Goal: Information Seeking & Learning: Learn about a topic

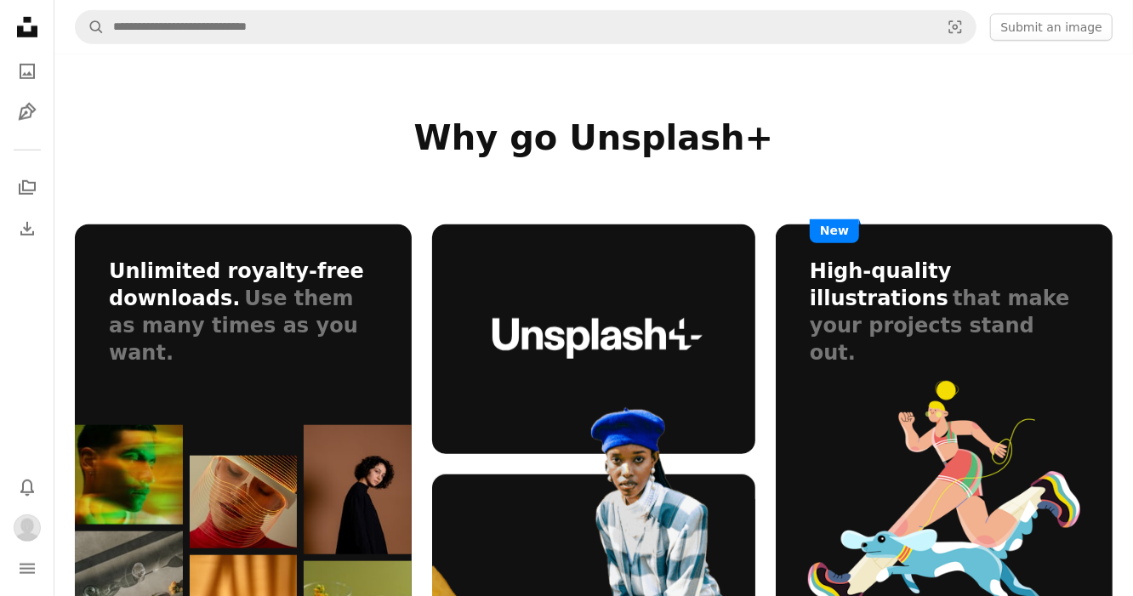
scroll to position [850, 0]
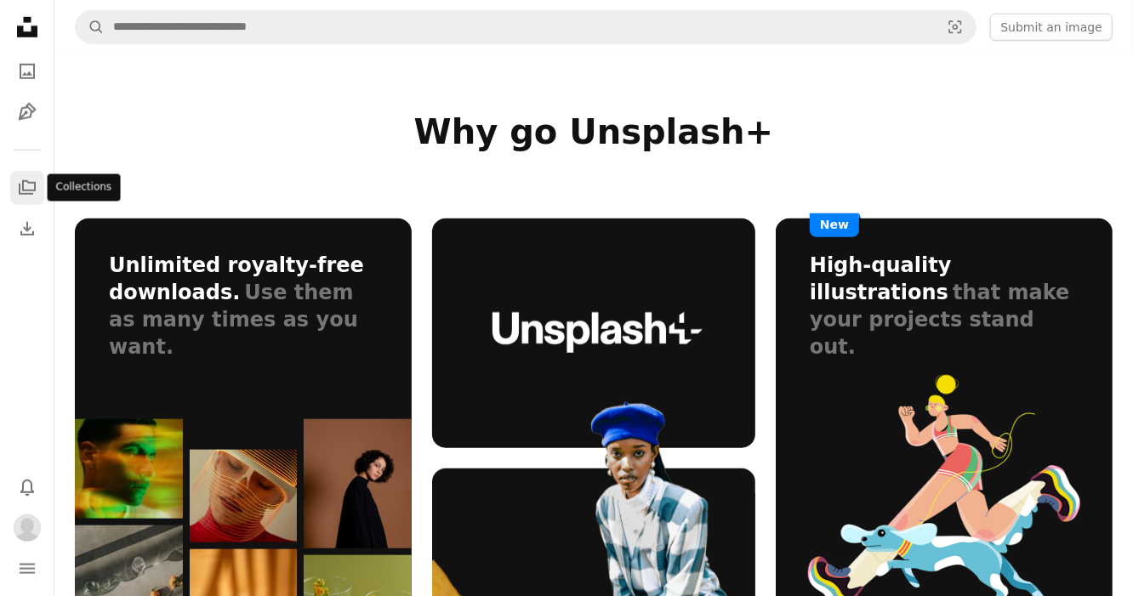
click at [32, 192] on icon "A stack of folders" at bounding box center [27, 188] width 20 height 20
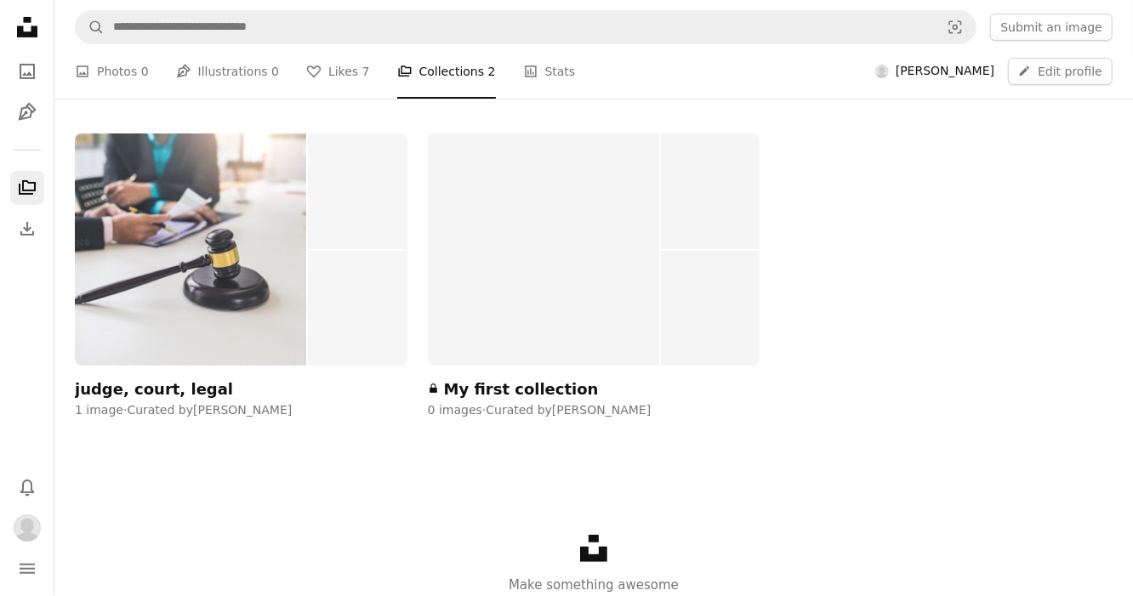
scroll to position [255, 0]
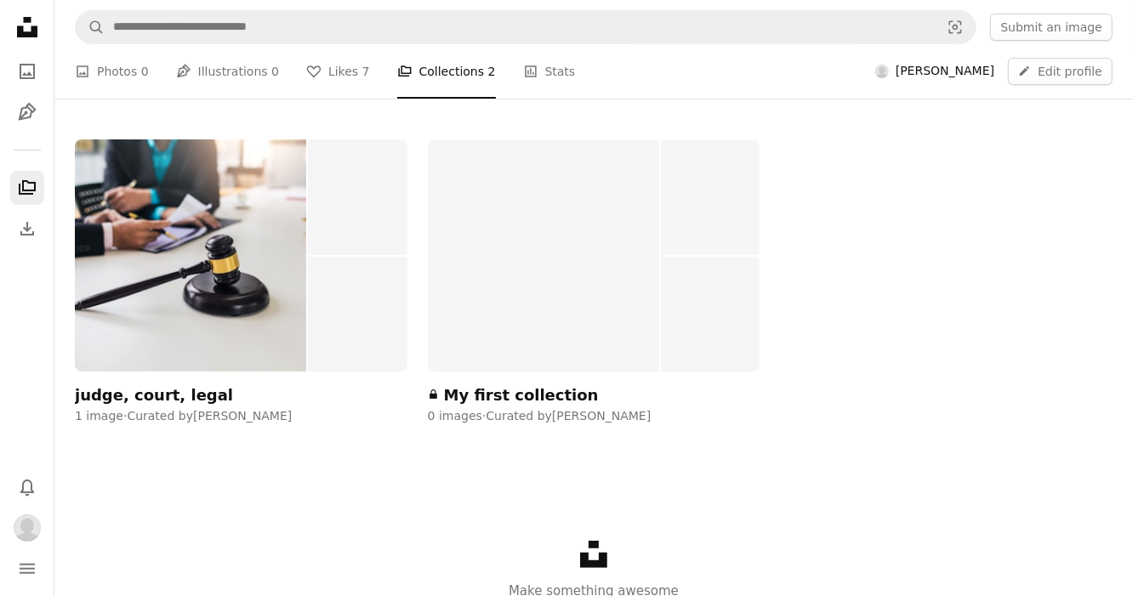
click at [542, 311] on div at bounding box center [543, 255] width 231 height 232
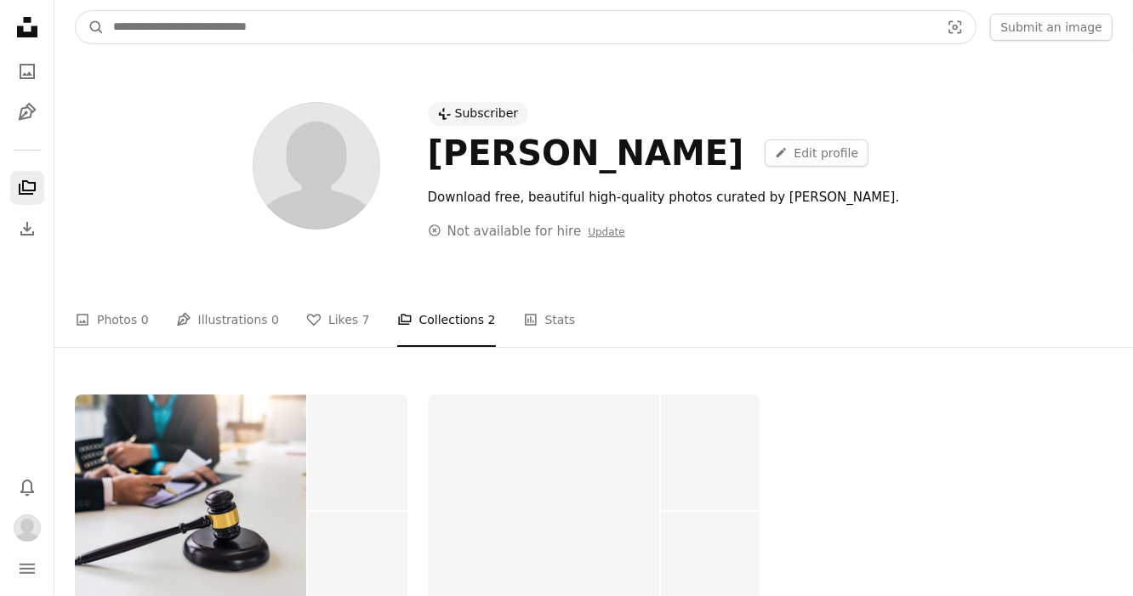
click at [187, 30] on input "Find visuals sitewide" at bounding box center [520, 27] width 830 height 32
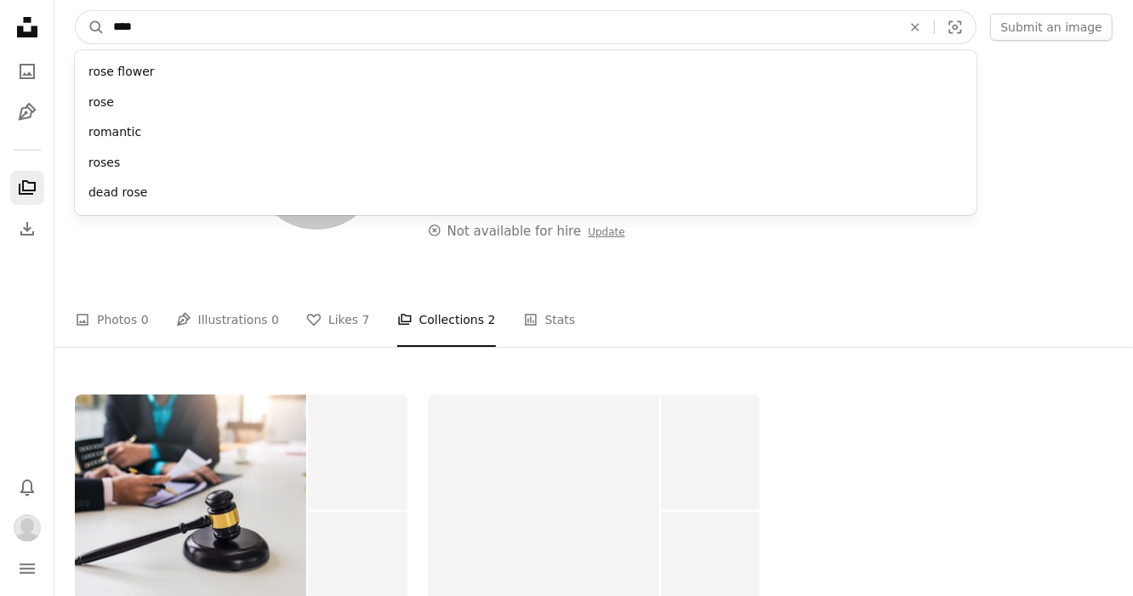
type input "****"
click at [76, 11] on button "A magnifying glass" at bounding box center [90, 27] width 29 height 32
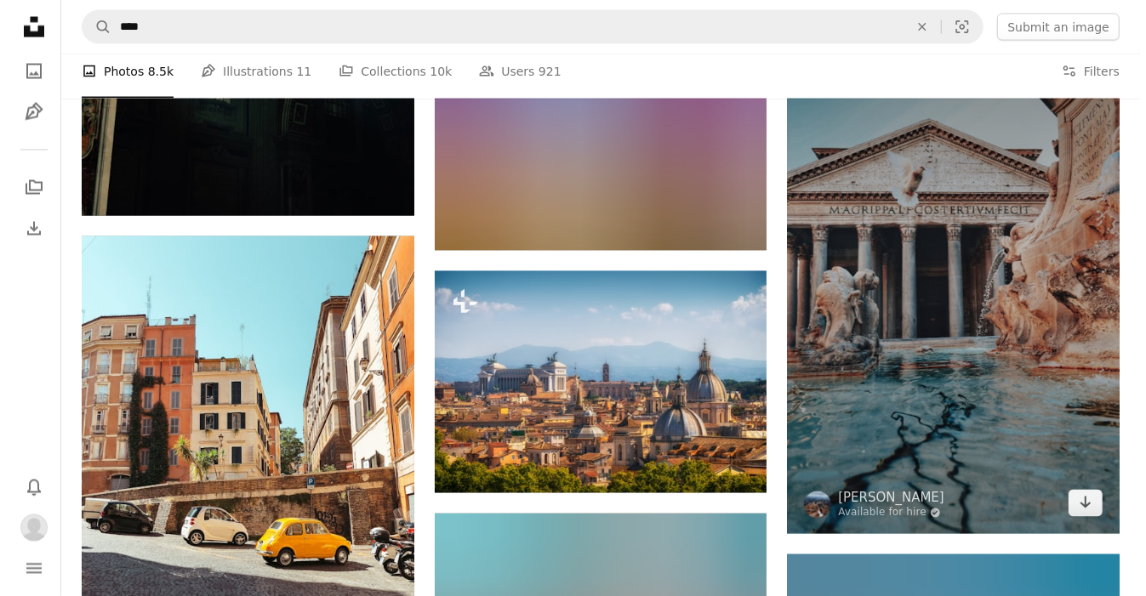
scroll to position [1871, 0]
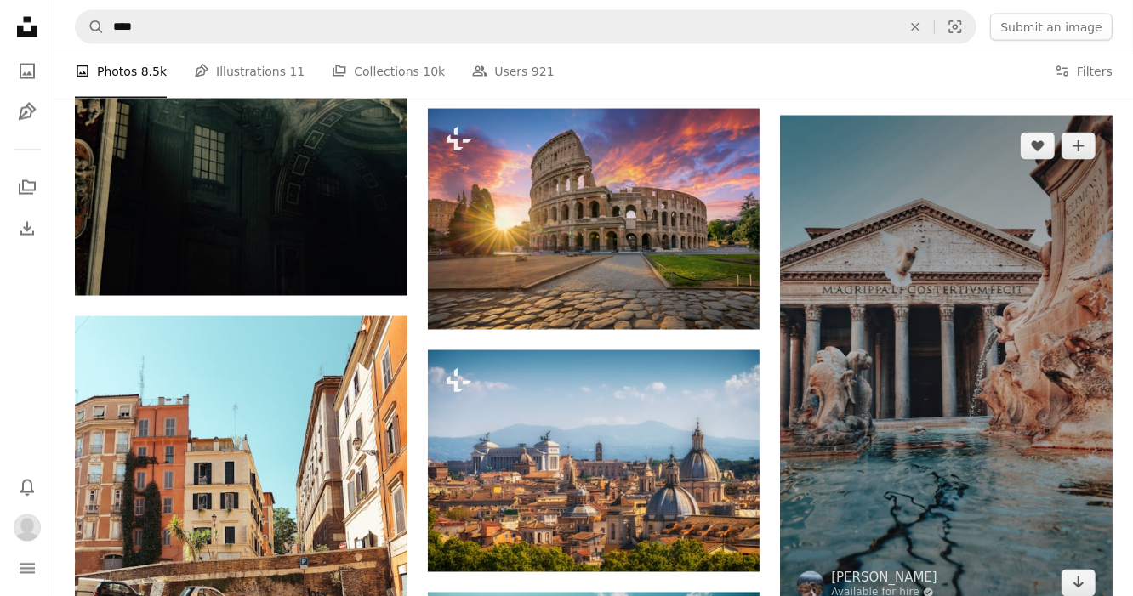
click at [891, 324] on img at bounding box center [946, 365] width 333 height 498
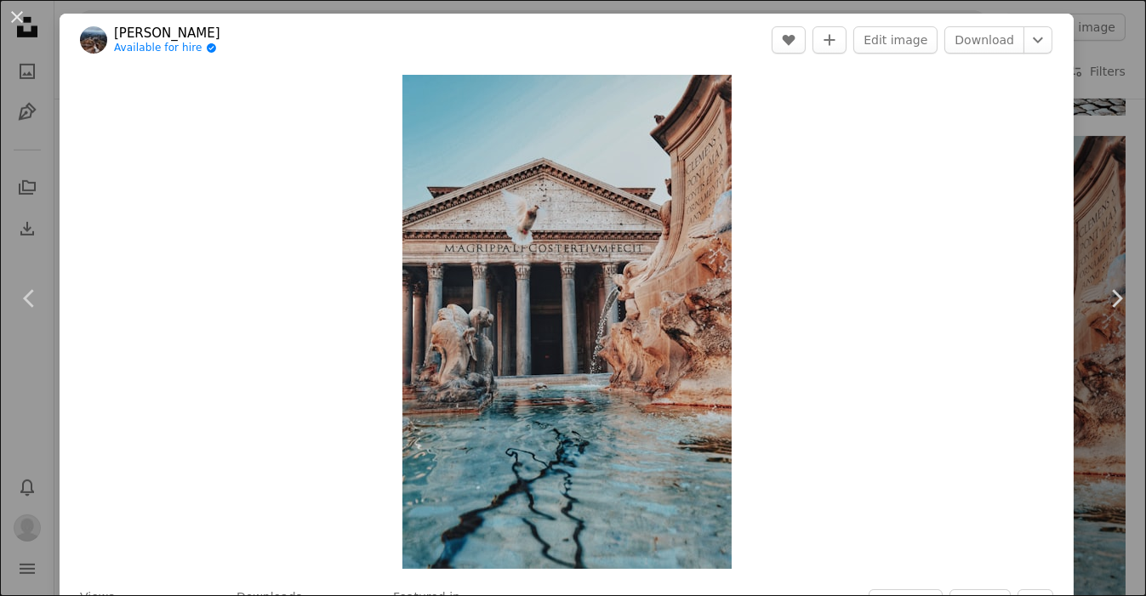
click at [300, 114] on div "Zoom in" at bounding box center [567, 321] width 1014 height 511
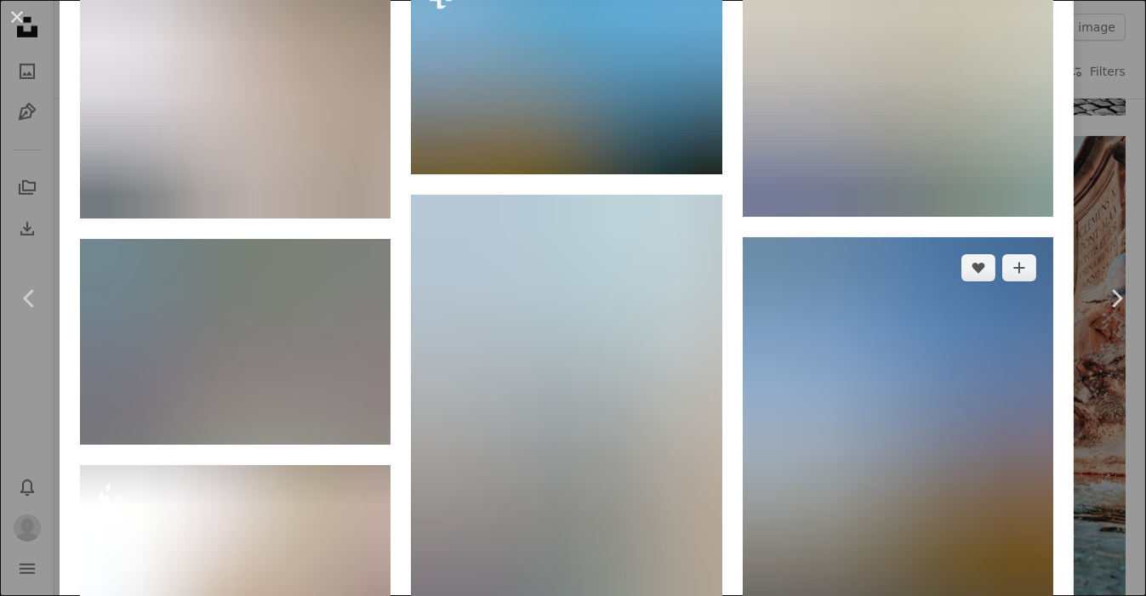
scroll to position [8929, 0]
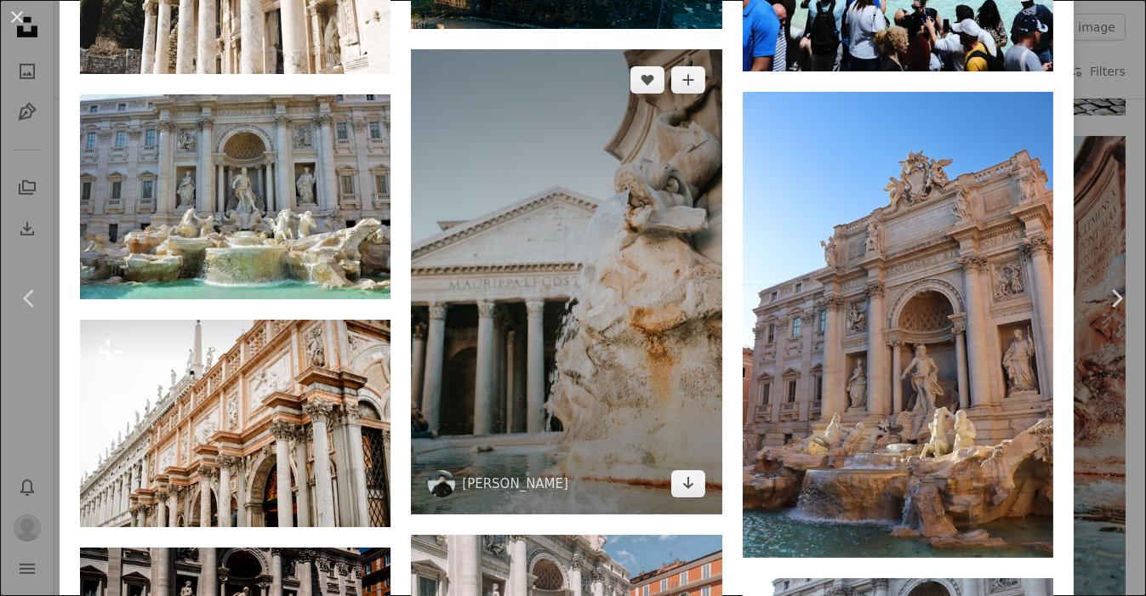
click at [621, 269] on img at bounding box center [566, 281] width 310 height 465
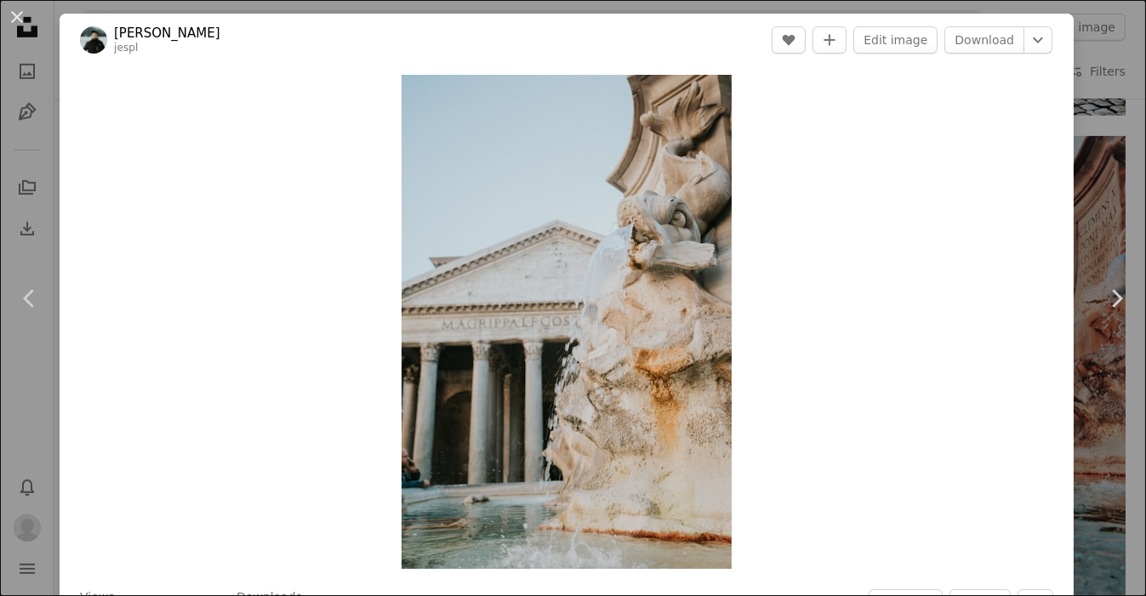
click at [635, 39] on header "[PERSON_NAME] jespl A heart A plus sign Edit image Download Chevron down" at bounding box center [567, 40] width 1014 height 53
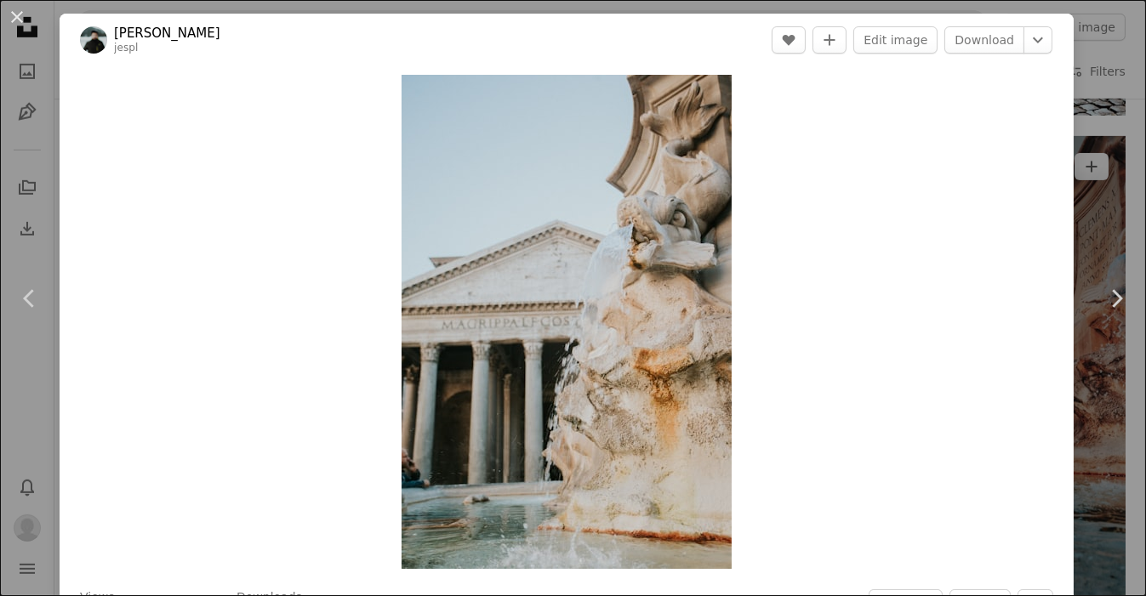
click at [1106, 186] on div "An X shape Chevron left Chevron right [PERSON_NAME] jespl A heart A plus sign E…" at bounding box center [573, 298] width 1146 height 596
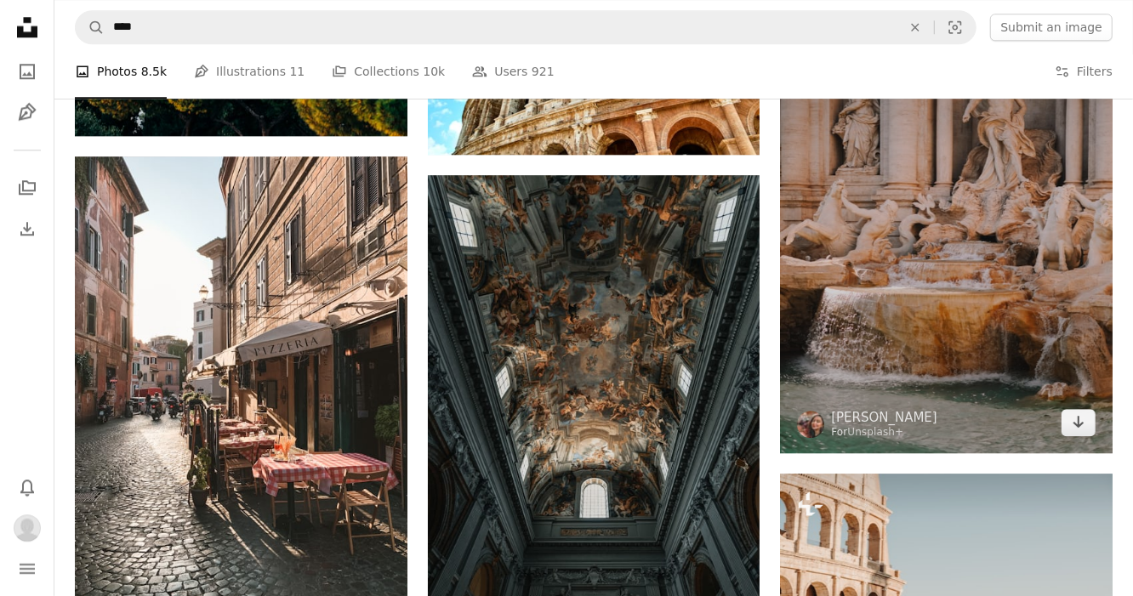
scroll to position [3232, 0]
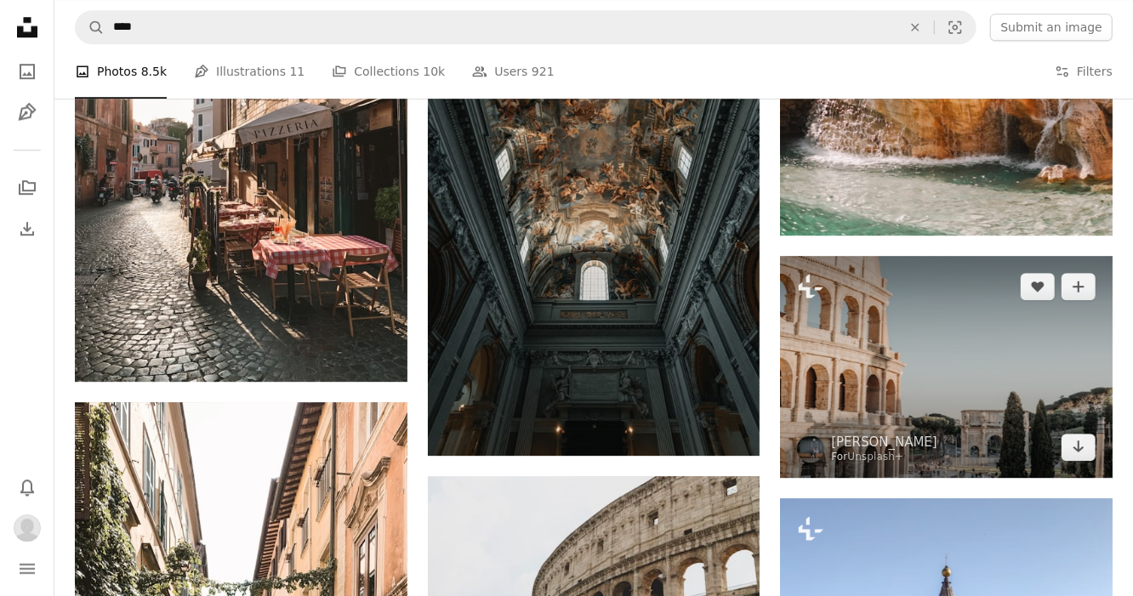
click at [930, 405] on img at bounding box center [946, 367] width 333 height 222
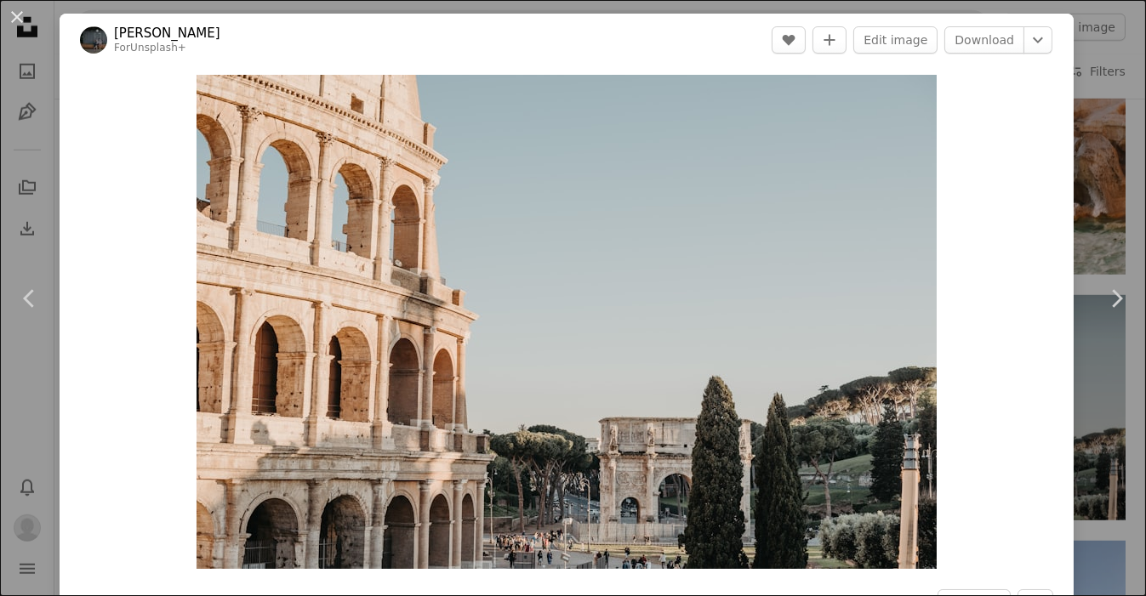
click at [1132, 210] on html "Unsplash logo Unsplash Home A photo Pen Tool A stack of folders Download Bell n…" at bounding box center [573, 527] width 1146 height 7519
click at [11, 10] on button "An X shape" at bounding box center [17, 17] width 20 height 20
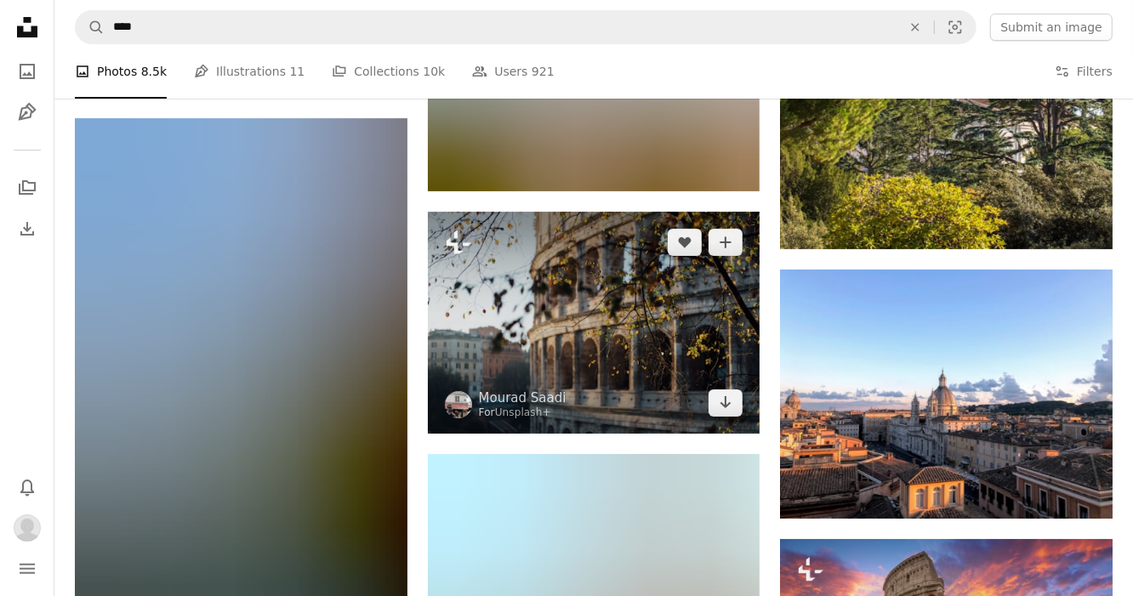
scroll to position [3997, 0]
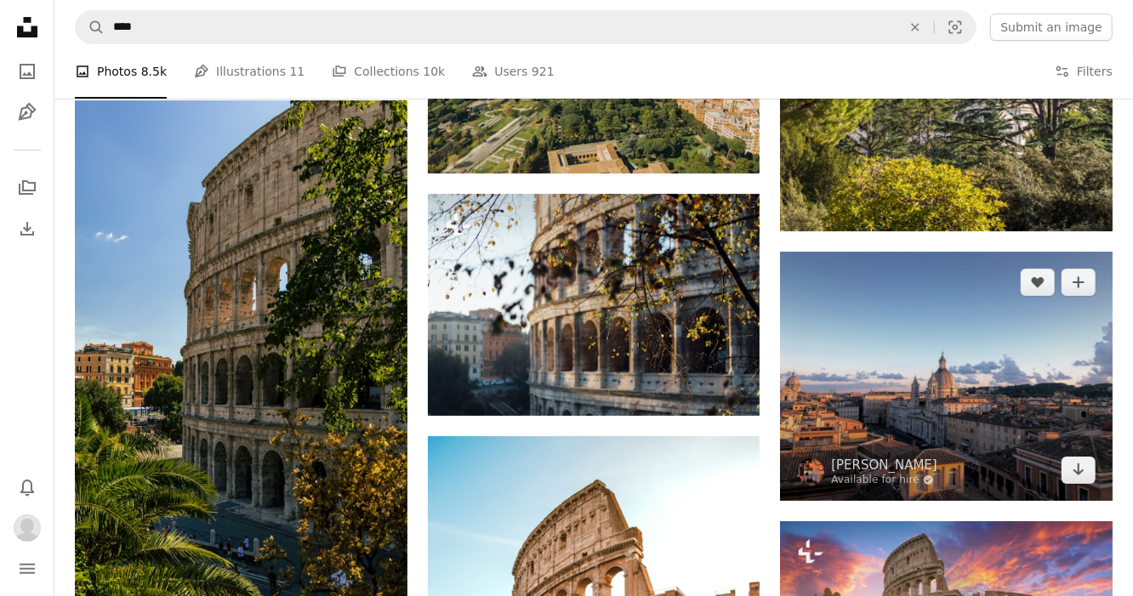
click at [998, 410] on img at bounding box center [946, 376] width 333 height 249
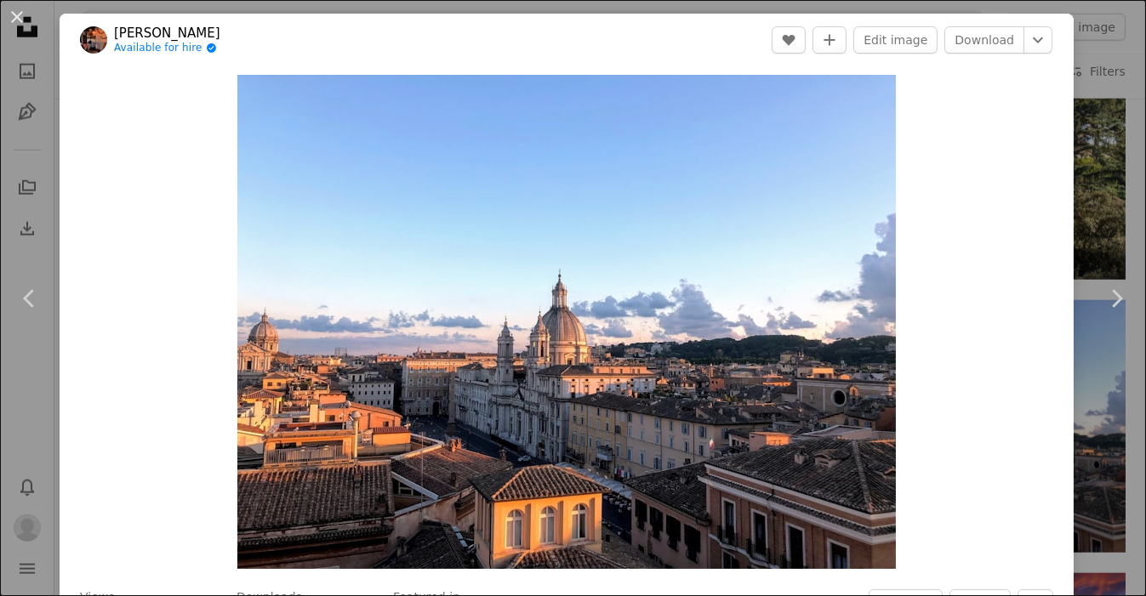
click at [1084, 60] on div "An X shape Chevron left Chevron right [PERSON_NAME] Available for hire A checkm…" at bounding box center [573, 298] width 1146 height 596
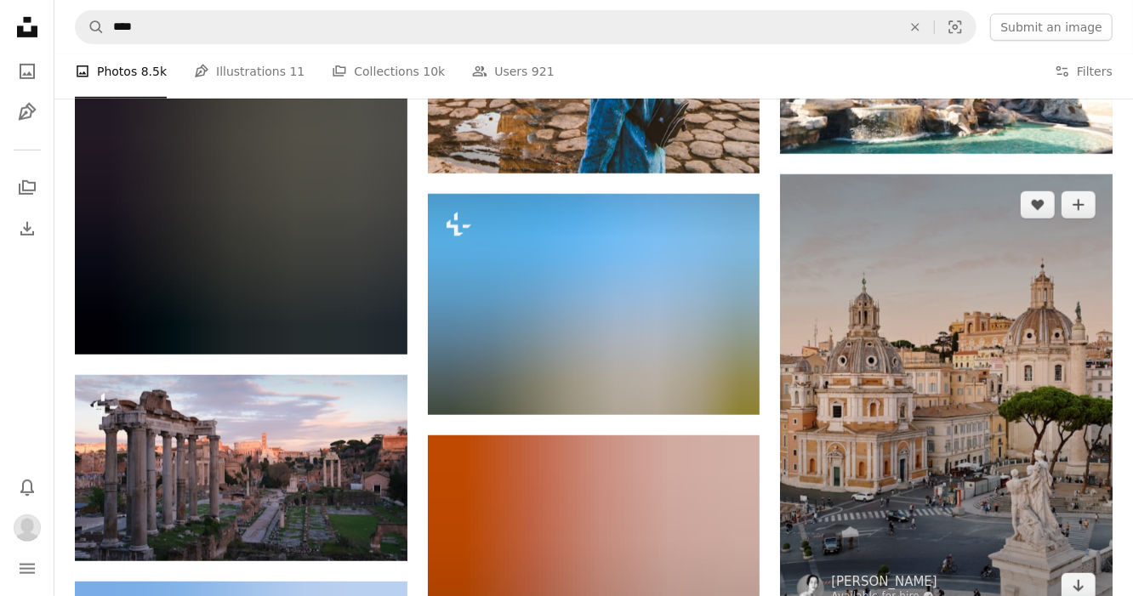
scroll to position [4762, 0]
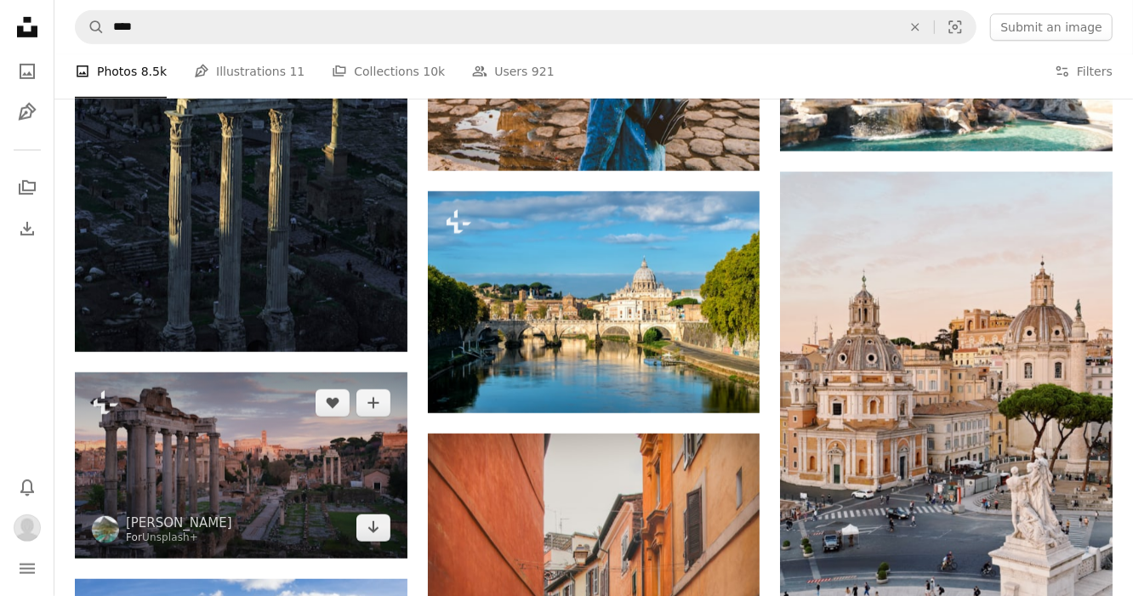
click at [297, 481] on img at bounding box center [241, 465] width 333 height 187
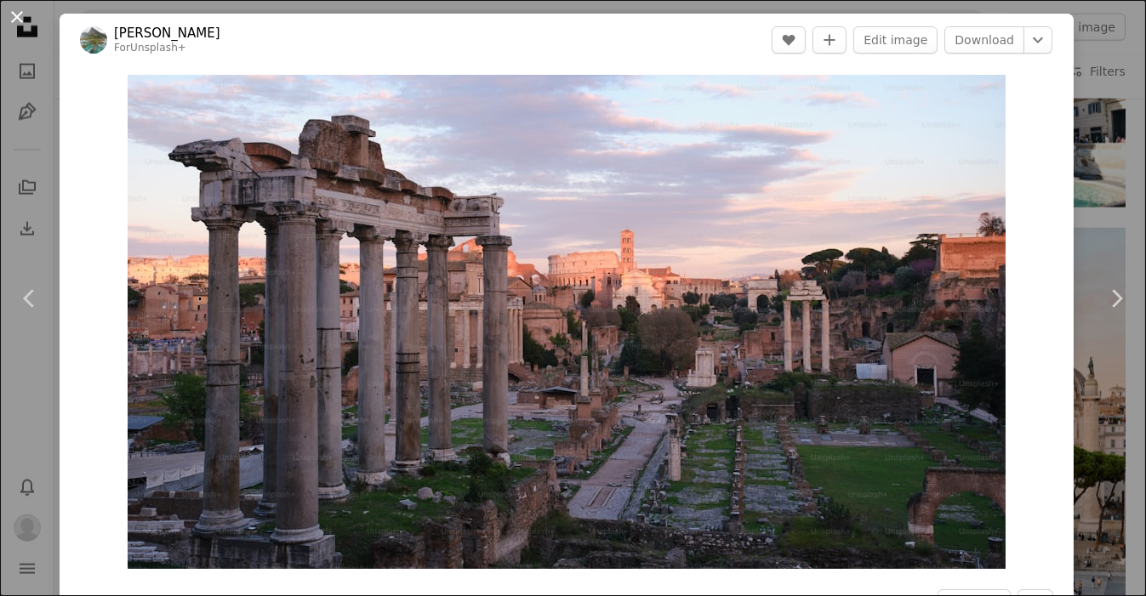
click at [20, 14] on button "An X shape" at bounding box center [17, 17] width 20 height 20
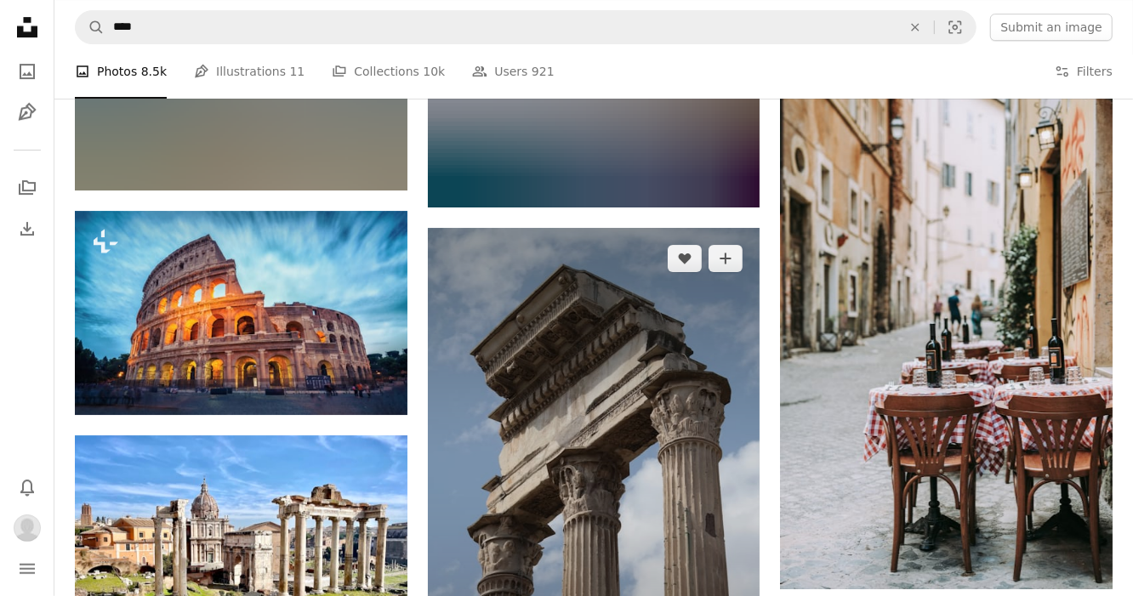
scroll to position [7824, 0]
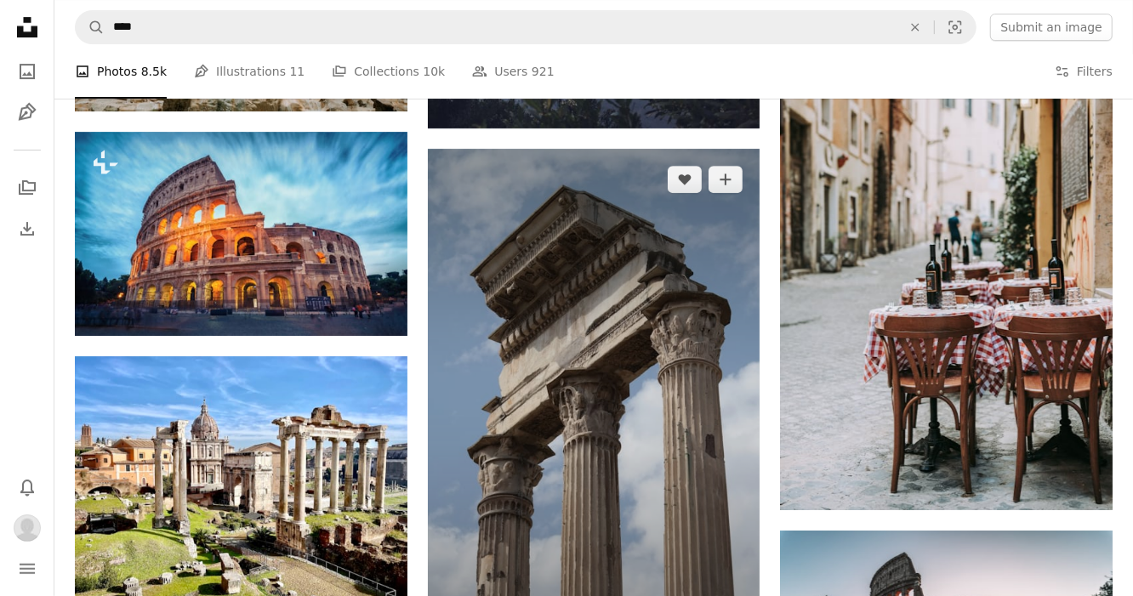
click at [646, 323] on img at bounding box center [594, 398] width 333 height 498
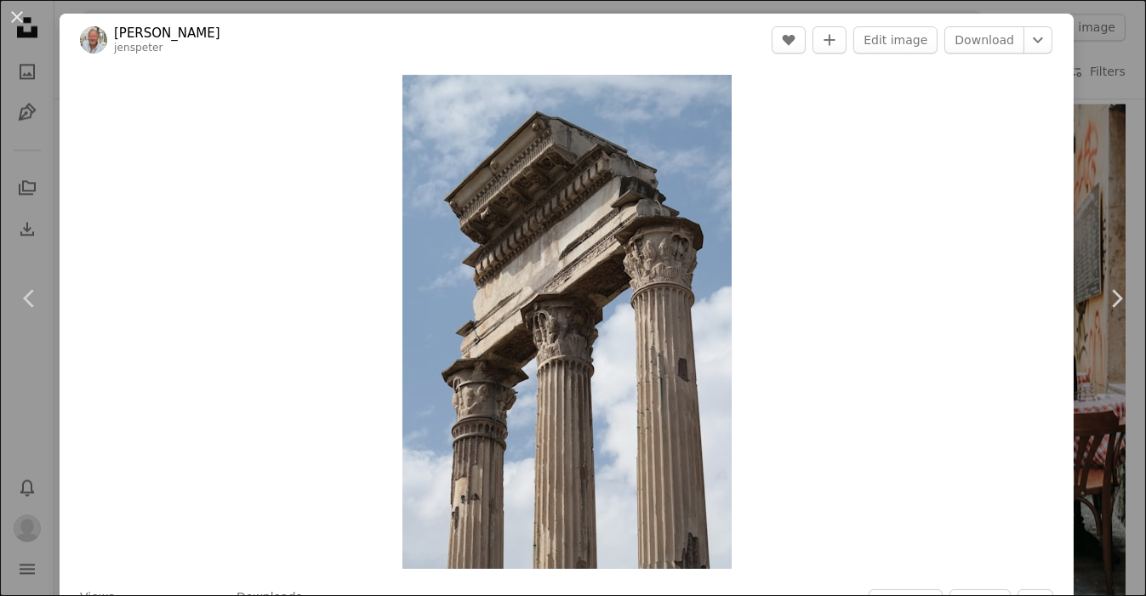
drag, startPoint x: 1142, startPoint y: 115, endPoint x: 1133, endPoint y: 117, distance: 9.5
click at [20, 14] on button "An X shape" at bounding box center [17, 17] width 20 height 20
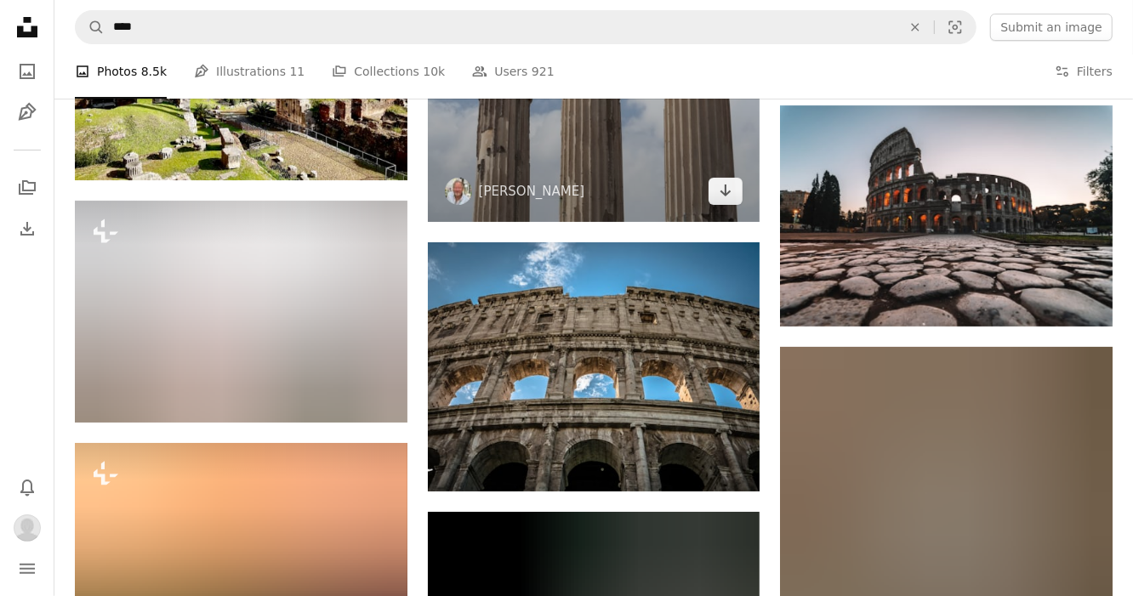
scroll to position [8079, 0]
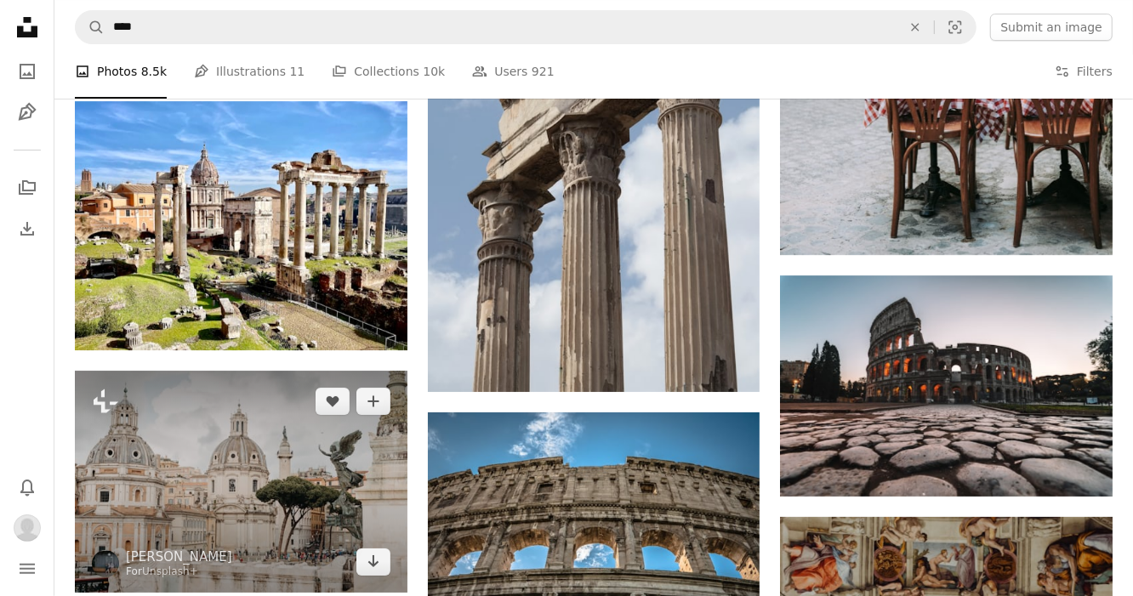
click at [225, 467] on img at bounding box center [241, 482] width 333 height 222
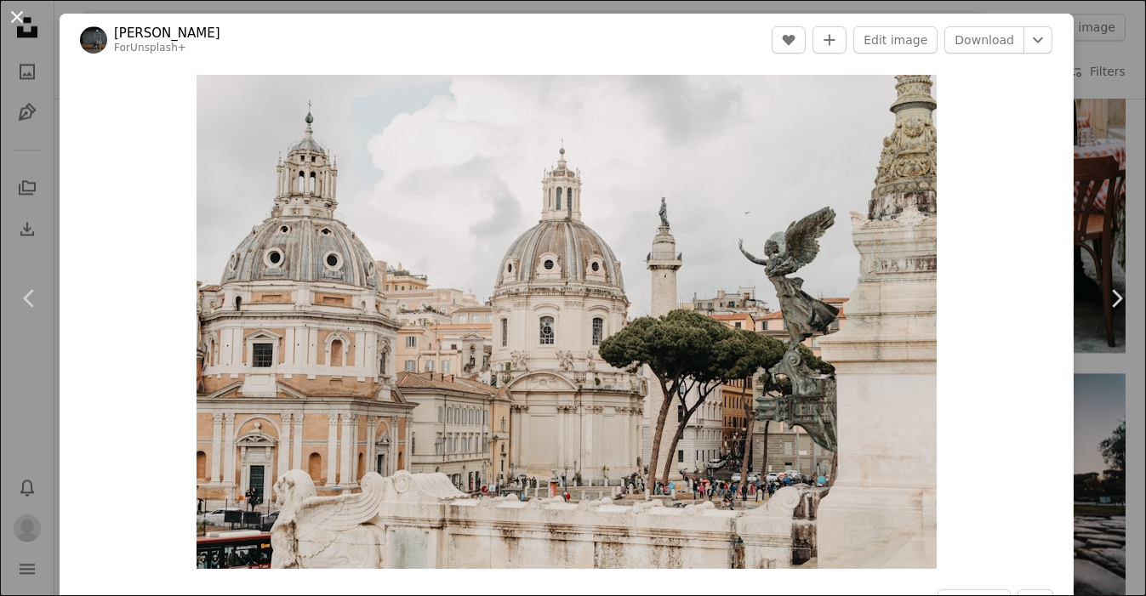
click at [26, 16] on button "An X shape" at bounding box center [17, 17] width 20 height 20
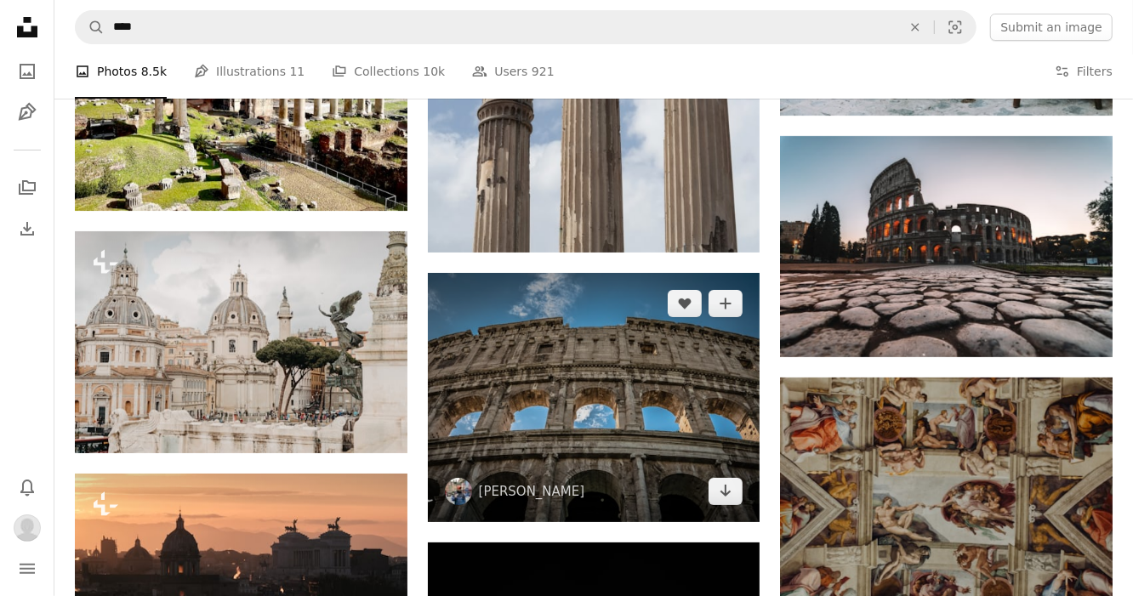
scroll to position [8334, 0]
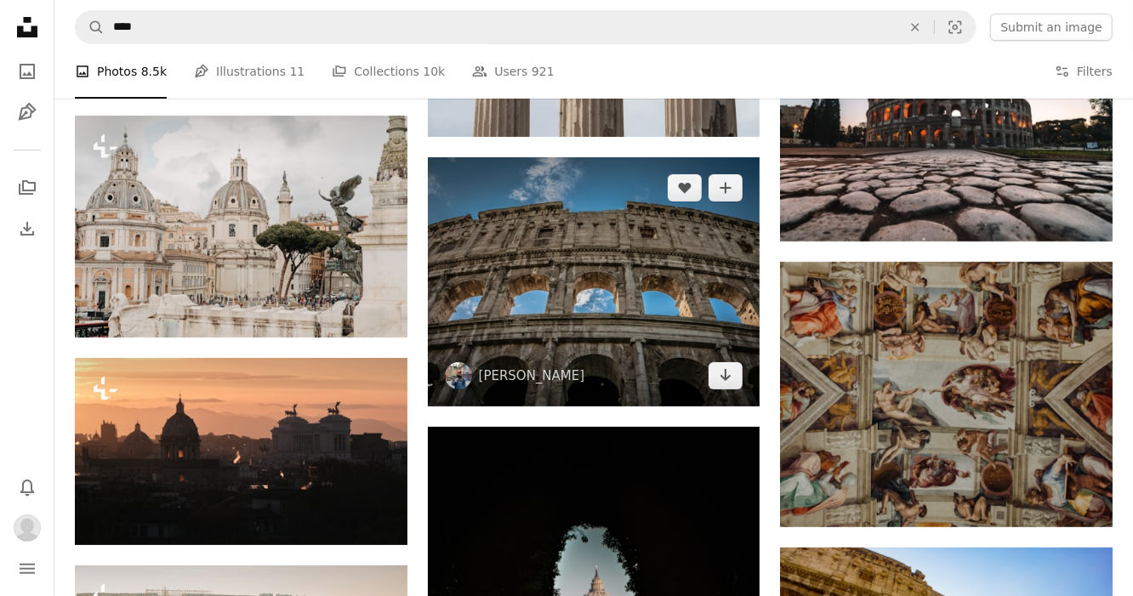
click at [630, 315] on img at bounding box center [594, 281] width 333 height 249
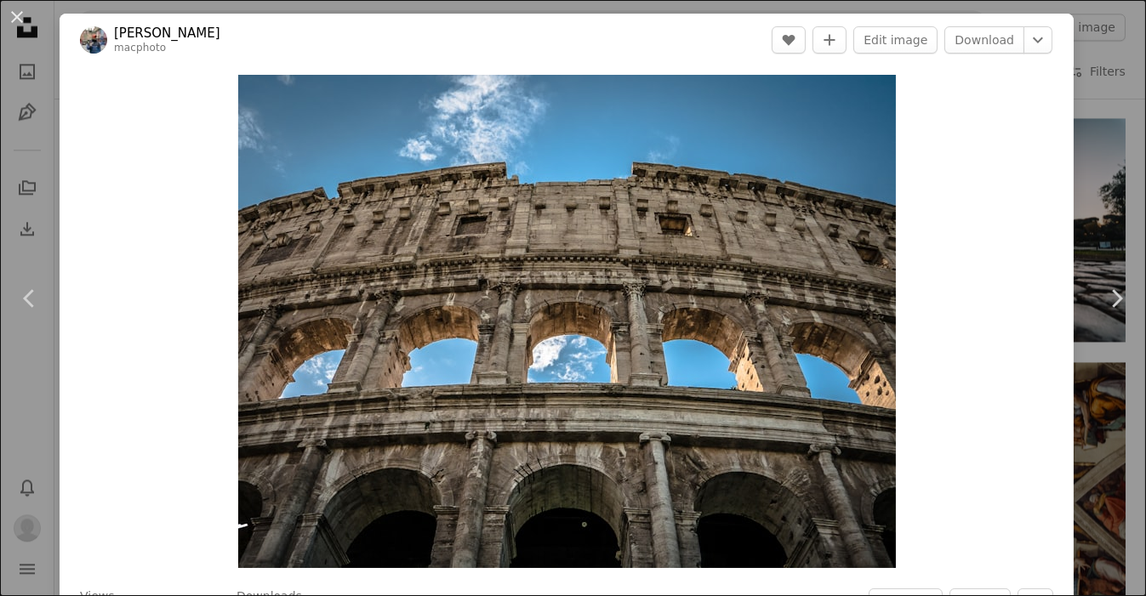
click at [1102, 44] on div "An X shape Chevron left Chevron right [PERSON_NAME] macphoto A heart A plus sig…" at bounding box center [573, 298] width 1146 height 596
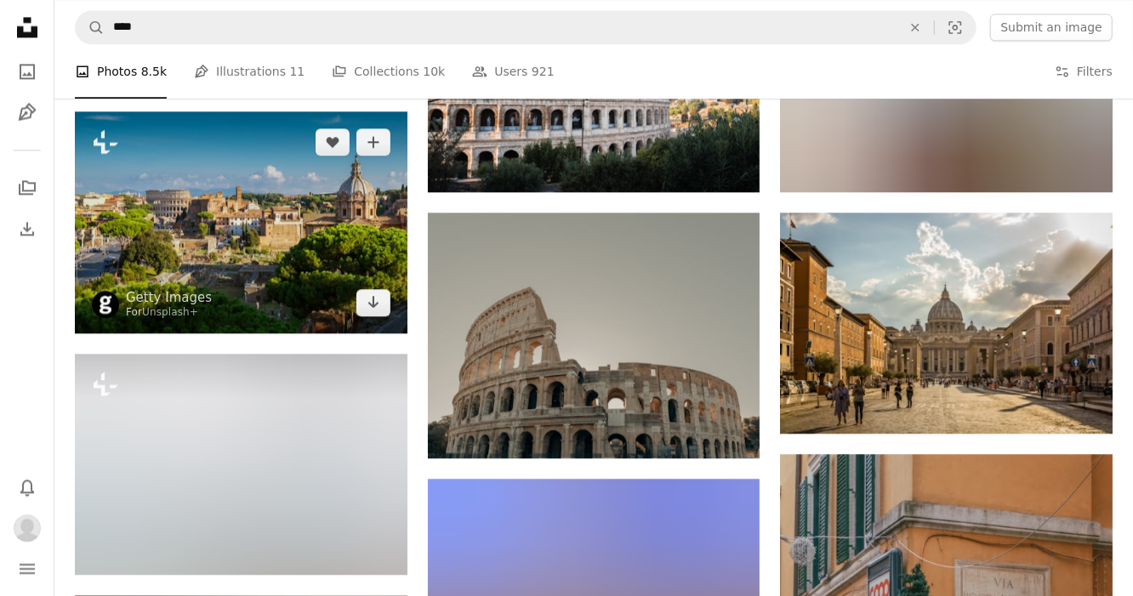
scroll to position [10715, 0]
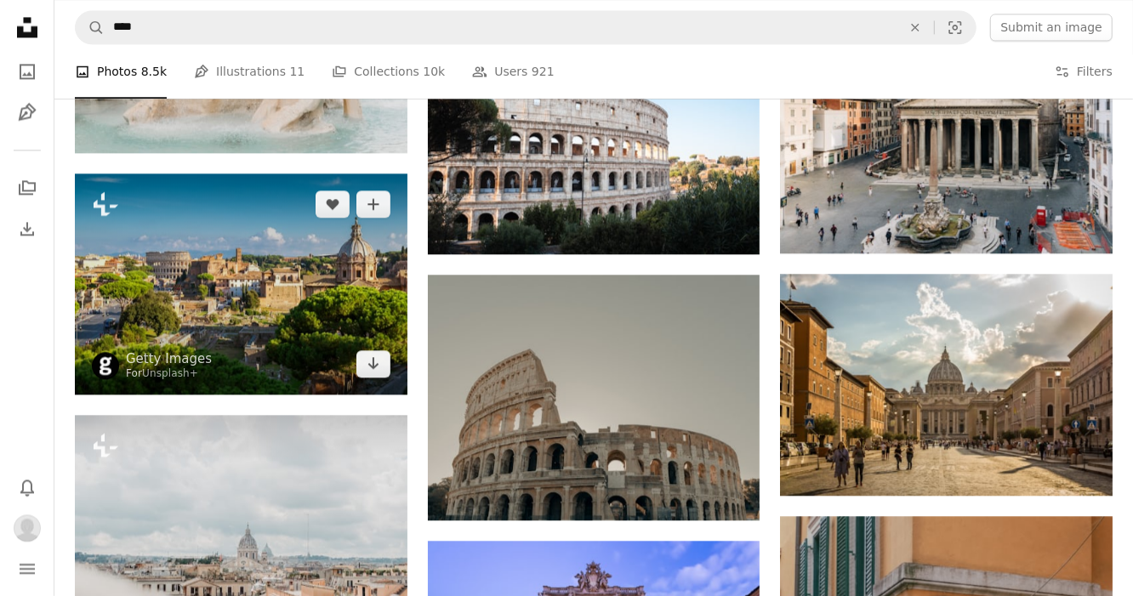
click at [338, 311] on img at bounding box center [241, 283] width 333 height 221
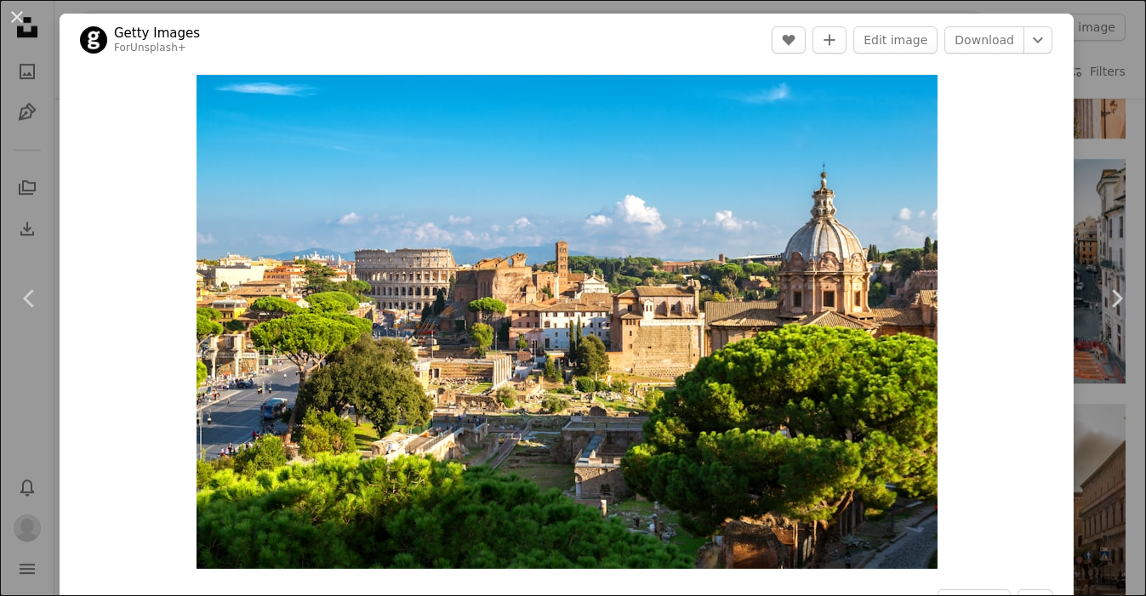
click at [1049, 62] on header "Getty Images For Unsplash+ A heart A plus sign Edit image Download Chevron down" at bounding box center [567, 40] width 1014 height 53
click at [20, 20] on button "An X shape" at bounding box center [17, 17] width 20 height 20
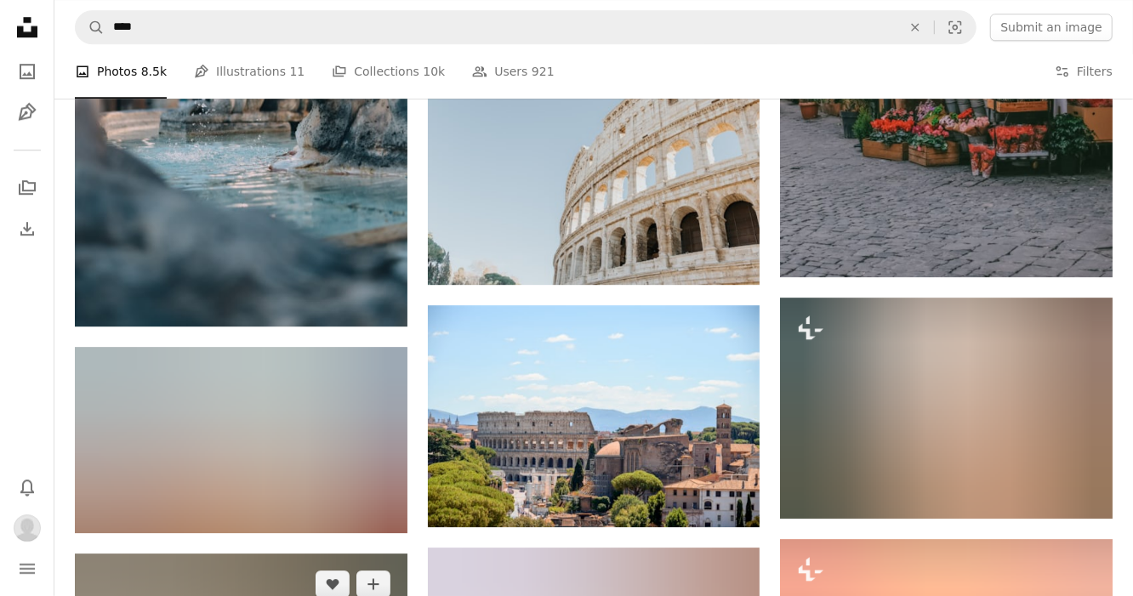
scroll to position [11566, 0]
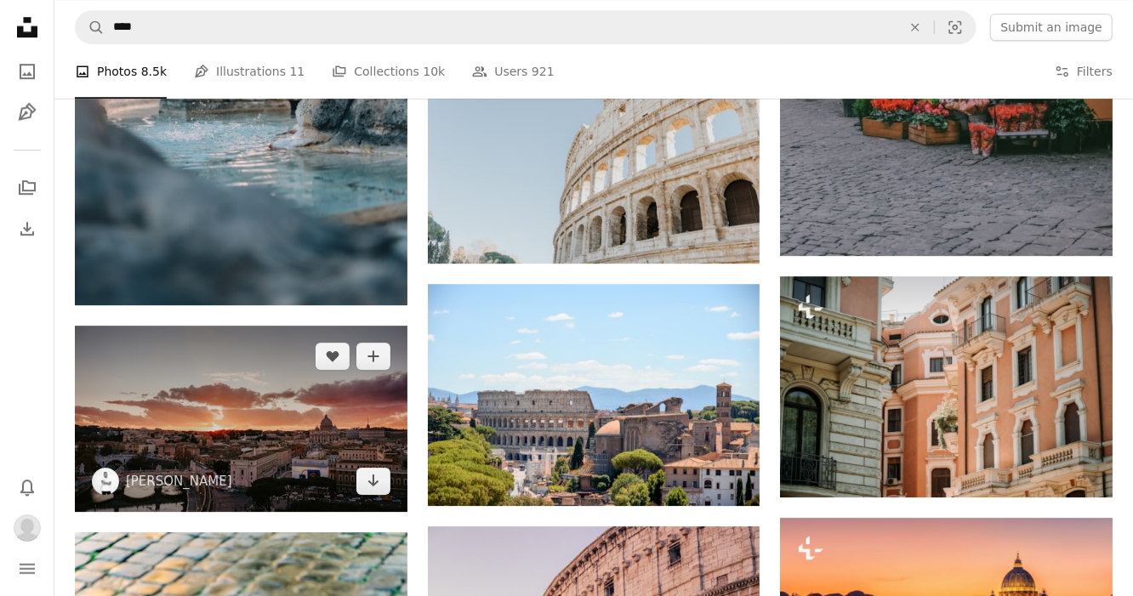
click at [322, 463] on img at bounding box center [241, 419] width 333 height 187
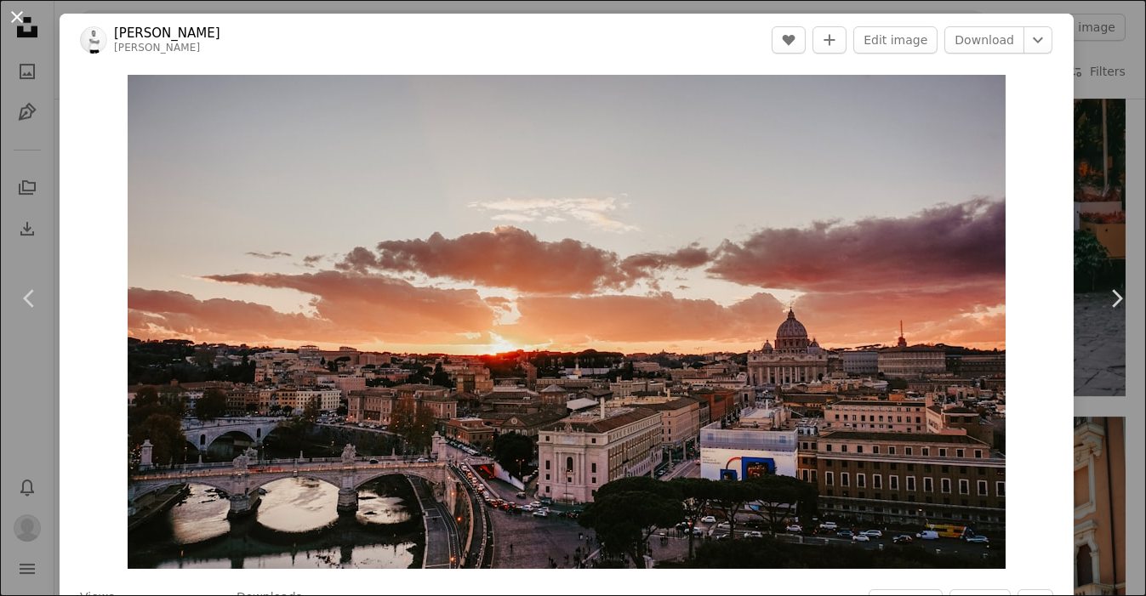
click at [19, 20] on button "An X shape" at bounding box center [17, 17] width 20 height 20
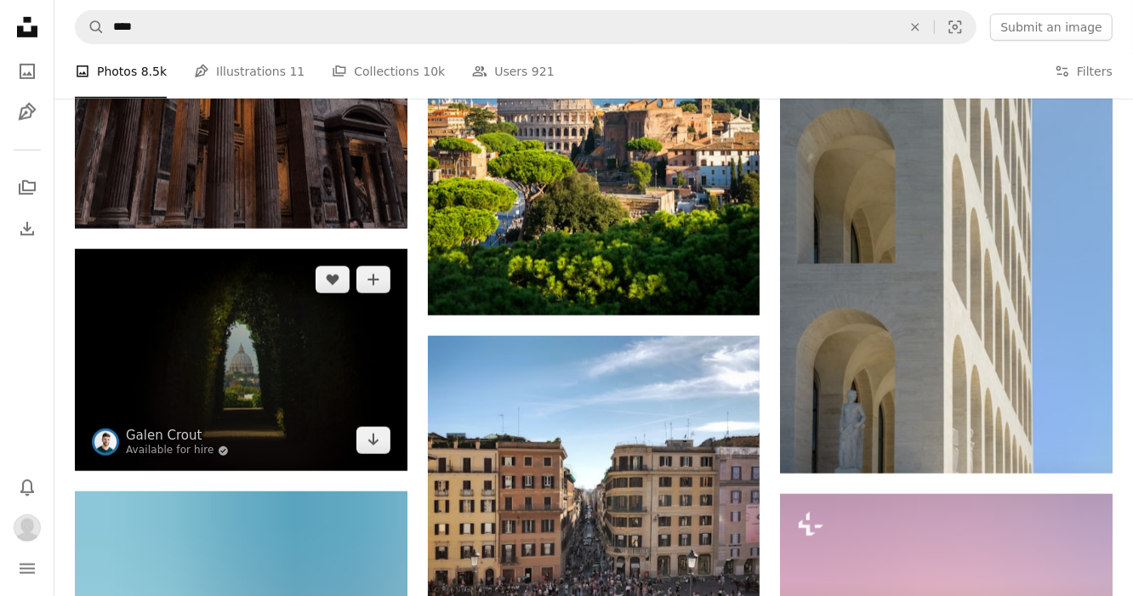
scroll to position [12926, 0]
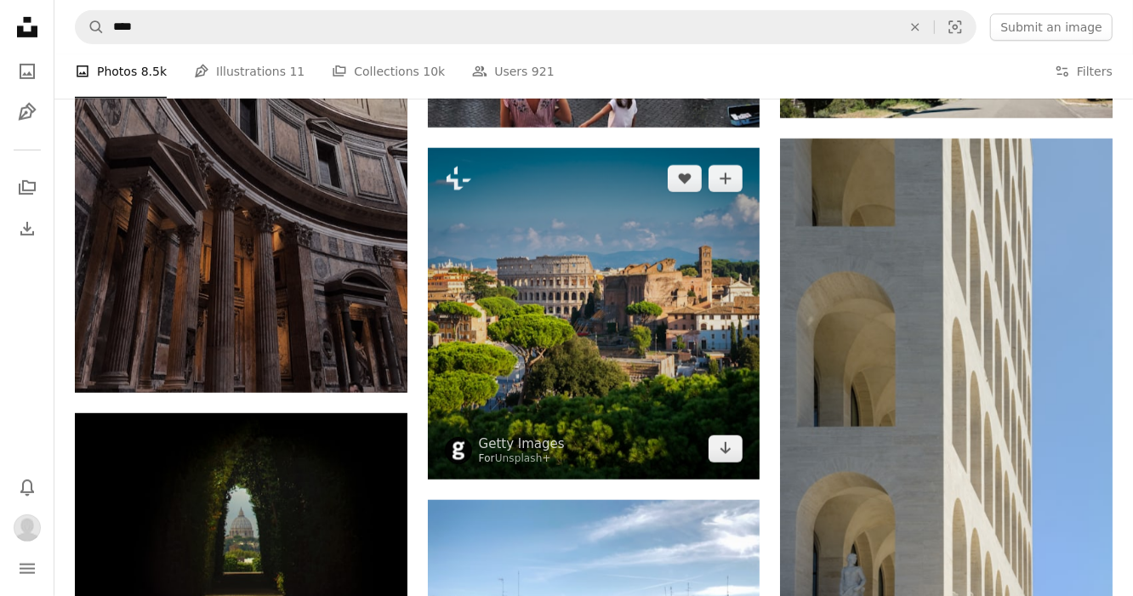
click at [587, 391] on img at bounding box center [594, 314] width 333 height 333
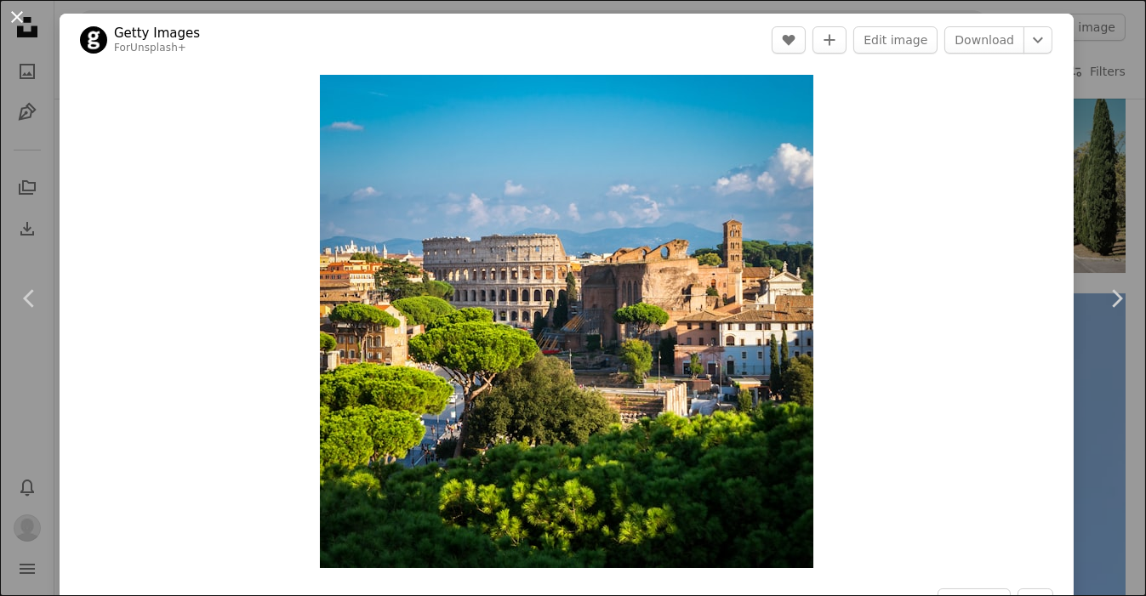
click at [13, 17] on button "An X shape" at bounding box center [17, 17] width 20 height 20
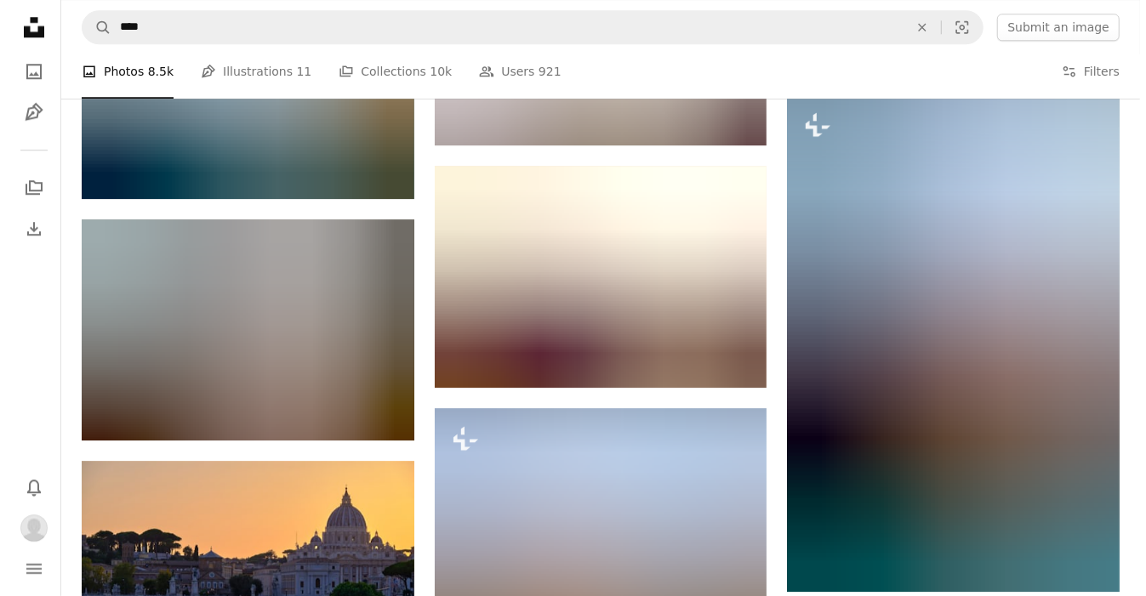
scroll to position [15478, 0]
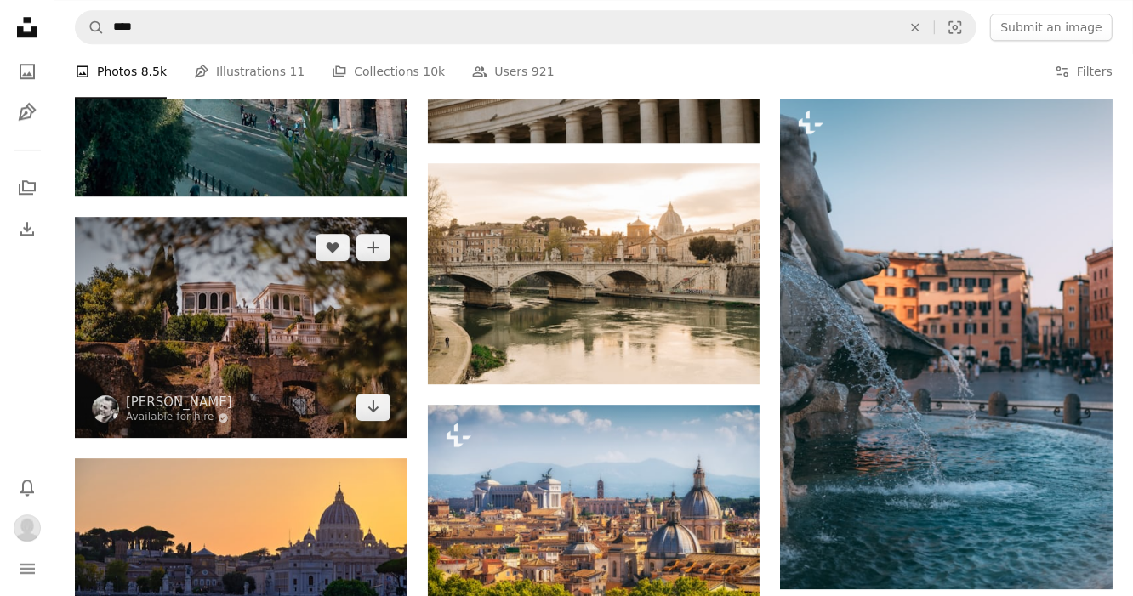
click at [292, 376] on img at bounding box center [241, 327] width 333 height 221
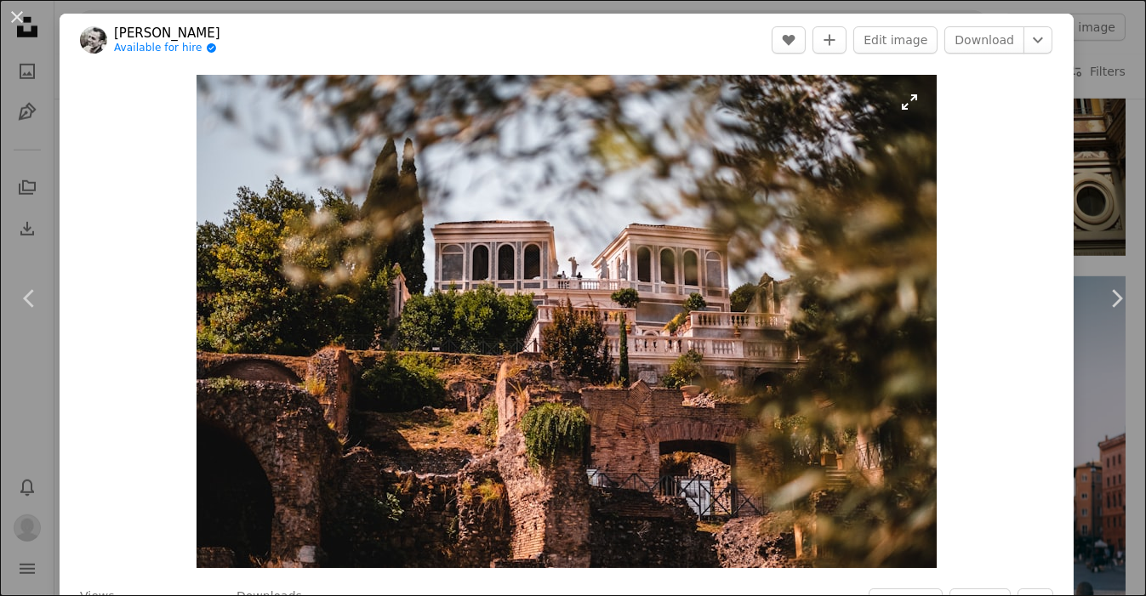
click at [567, 348] on img "Zoom in on this image" at bounding box center [566, 321] width 740 height 493
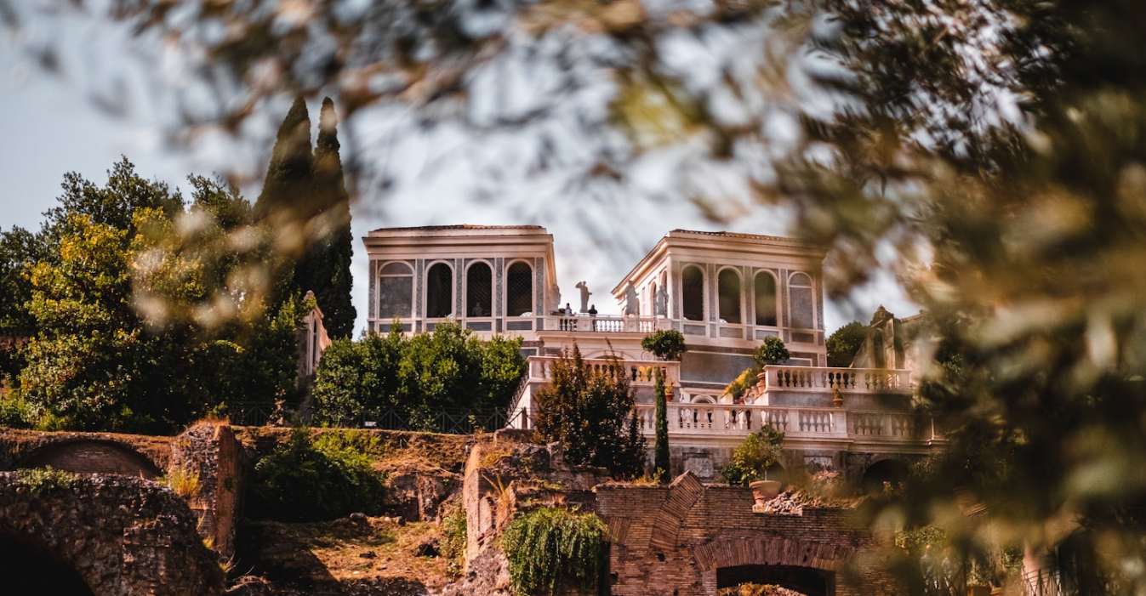
click at [567, 348] on img "Zoom out on this image" at bounding box center [572, 381] width 1147 height 765
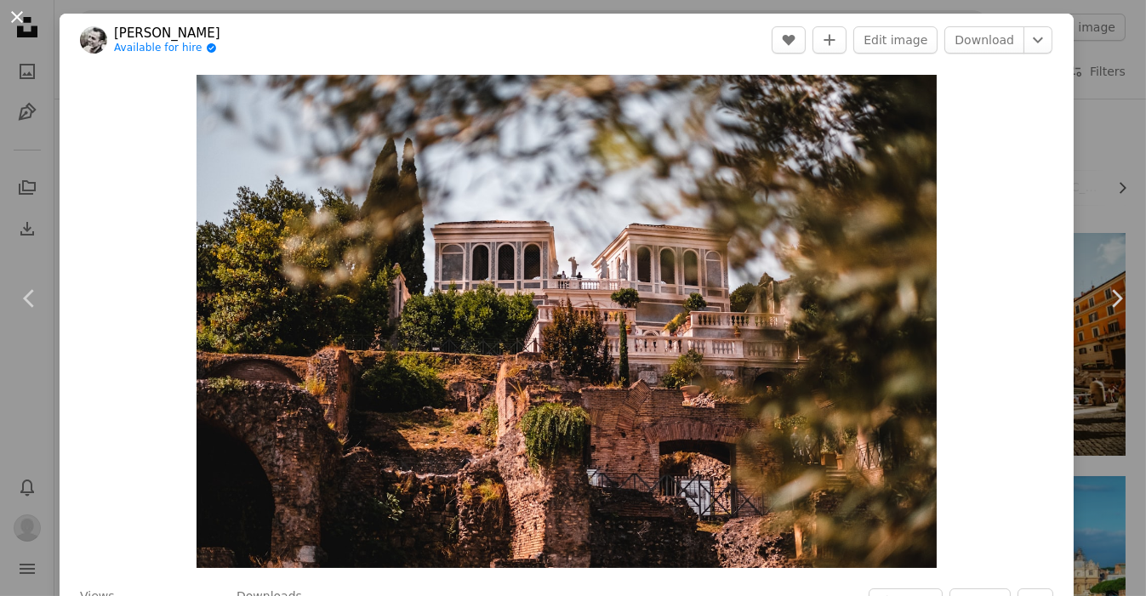
click at [24, 11] on button "An X shape" at bounding box center [17, 17] width 20 height 20
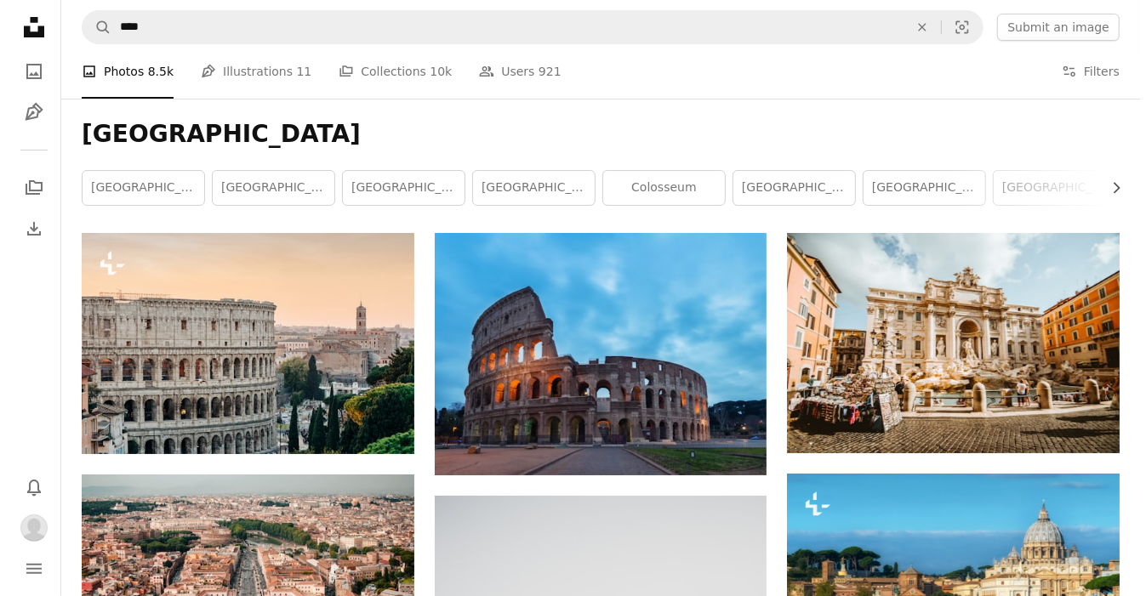
scroll to position [17264, 0]
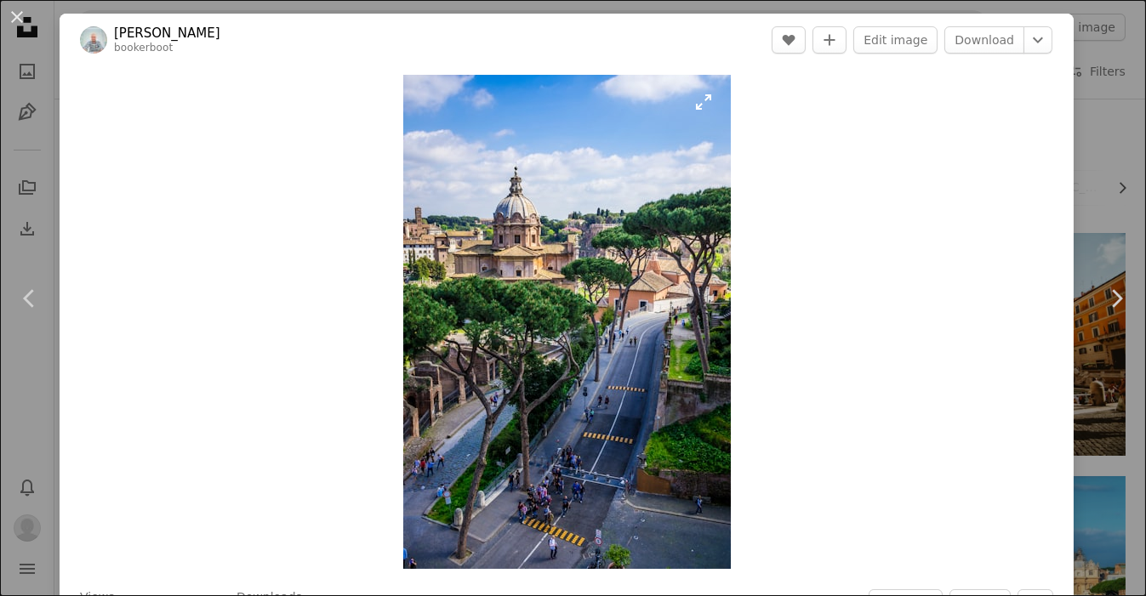
click at [460, 381] on img "Zoom in on this image" at bounding box center [566, 322] width 327 height 494
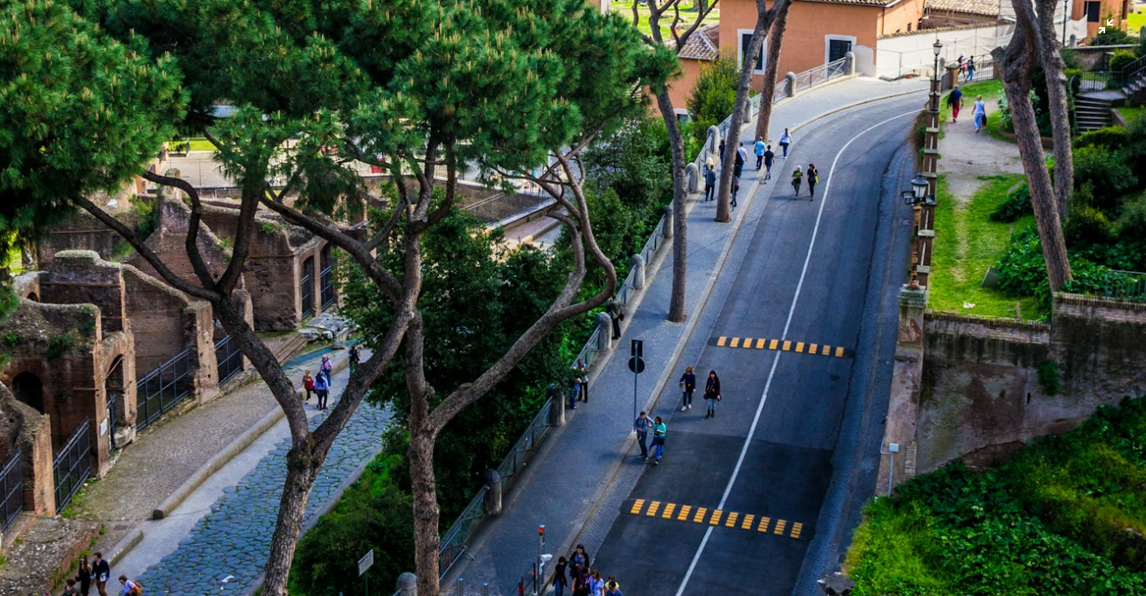
scroll to position [804, 0]
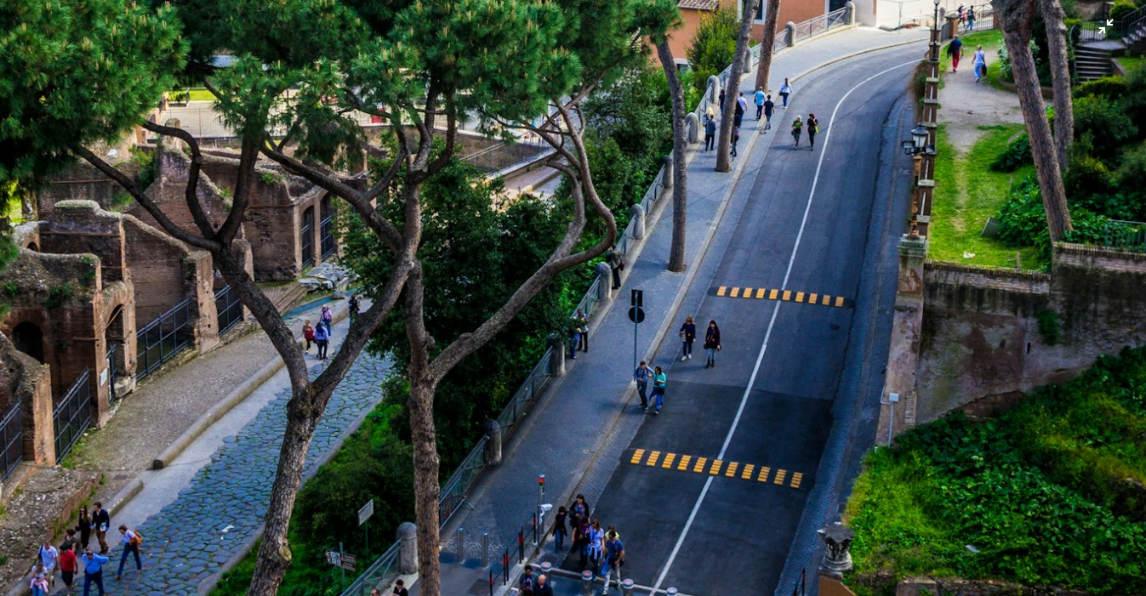
click at [396, 368] on img "Zoom out on this image" at bounding box center [572, 60] width 1147 height 1731
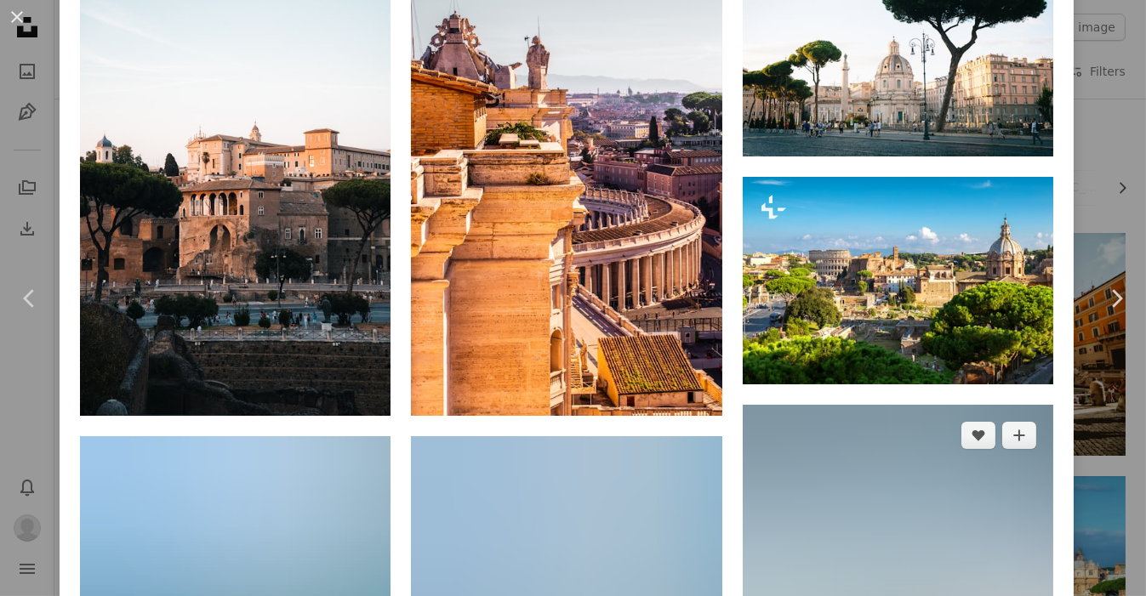
scroll to position [1106, 0]
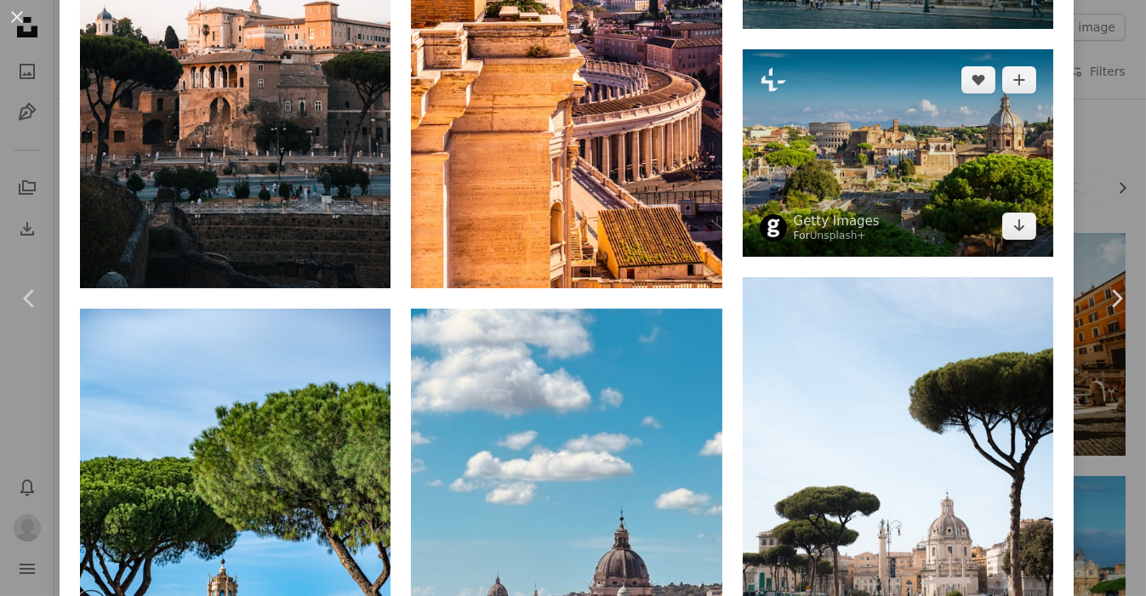
click at [867, 214] on img at bounding box center [897, 152] width 310 height 207
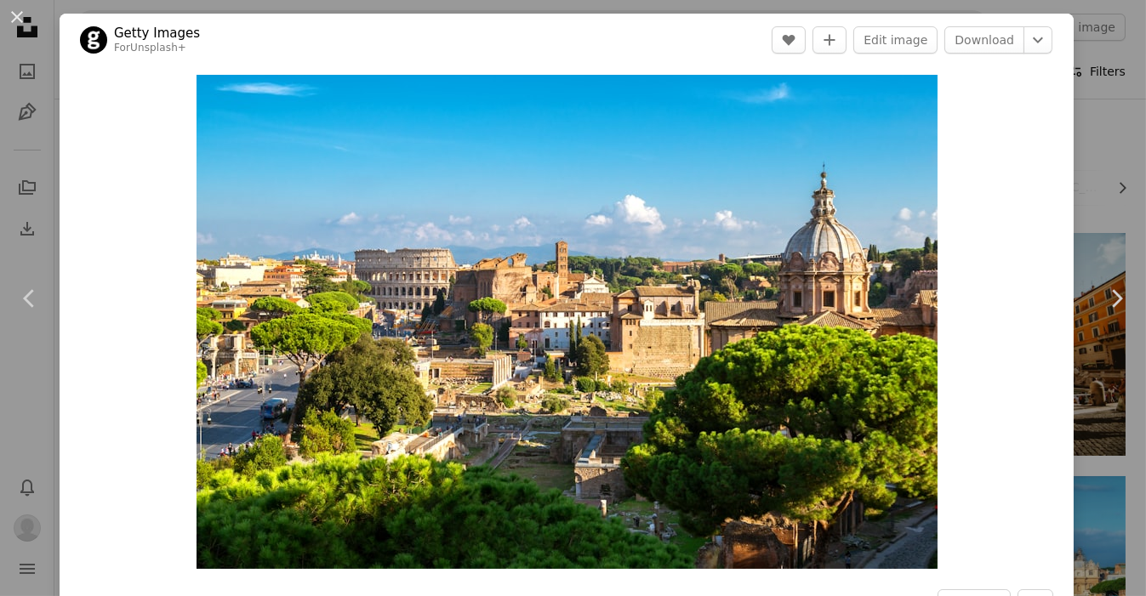
click at [1090, 63] on div "An X shape Chevron left Chevron right Getty Images For Unsplash+ A heart A plus…" at bounding box center [573, 298] width 1146 height 596
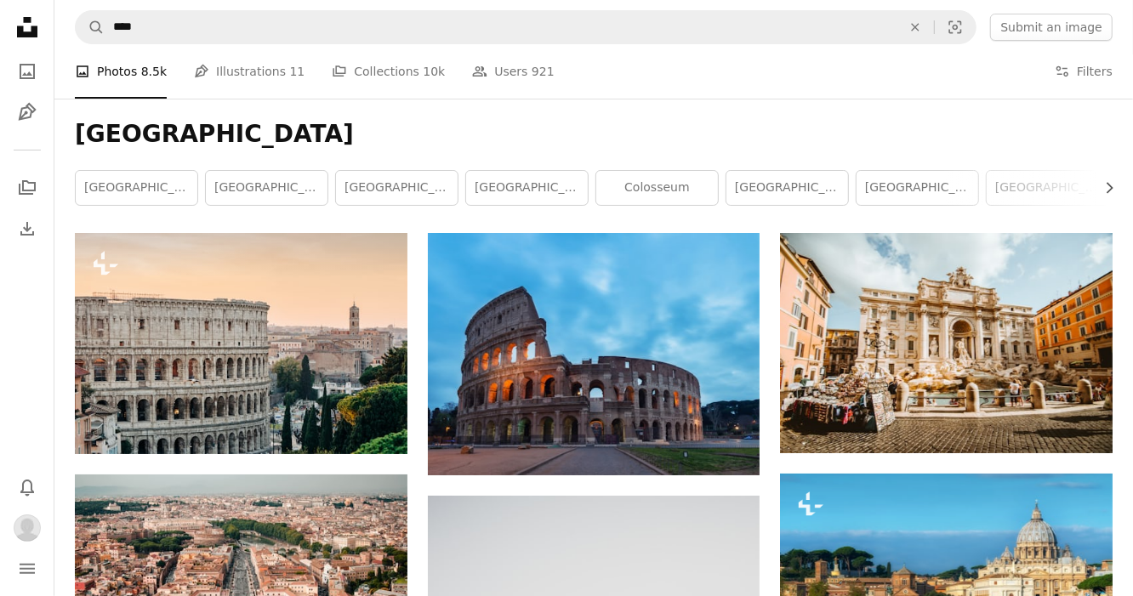
scroll to position [20410, 0]
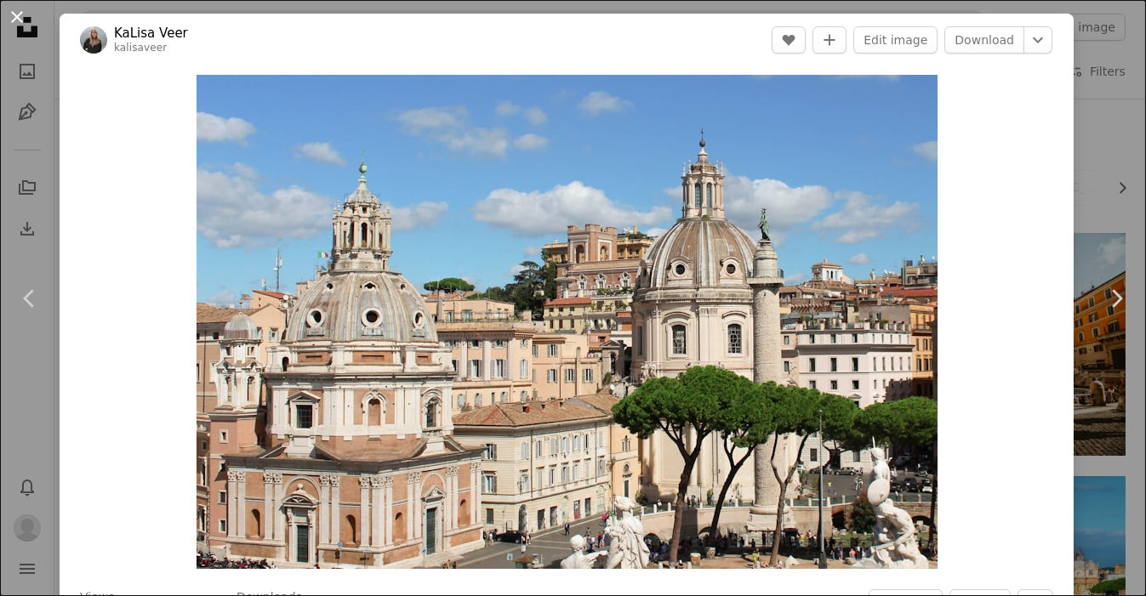
drag, startPoint x: 13, startPoint y: 12, endPoint x: 87, endPoint y: 49, distance: 82.9
click at [13, 13] on button "An X shape" at bounding box center [17, 17] width 20 height 20
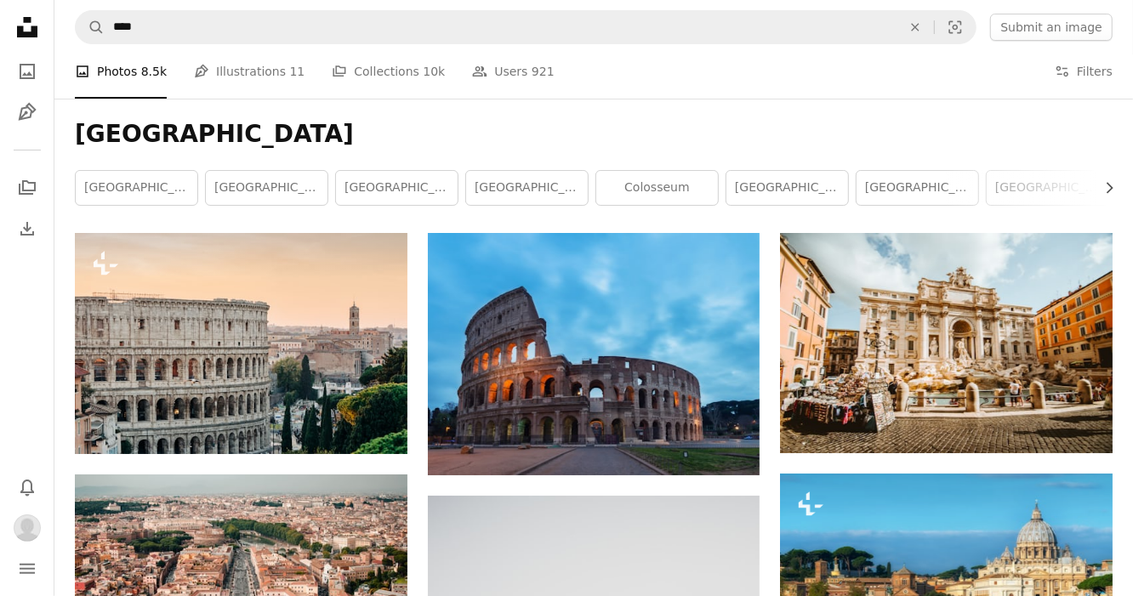
scroll to position [21941, 0]
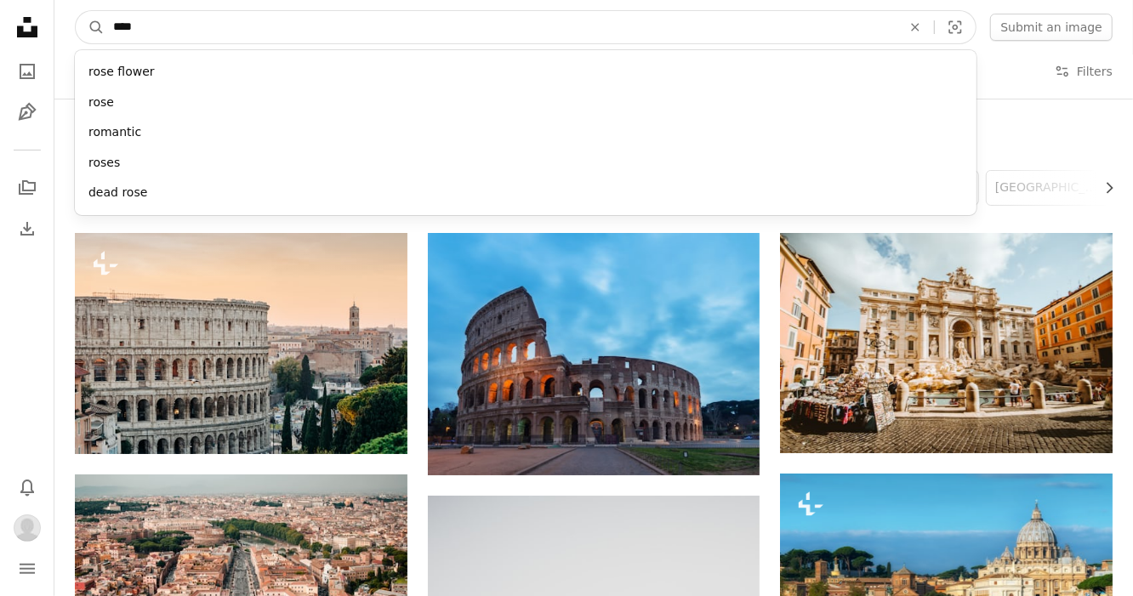
drag, startPoint x: 200, startPoint y: 25, endPoint x: 7, endPoint y: 25, distance: 193.0
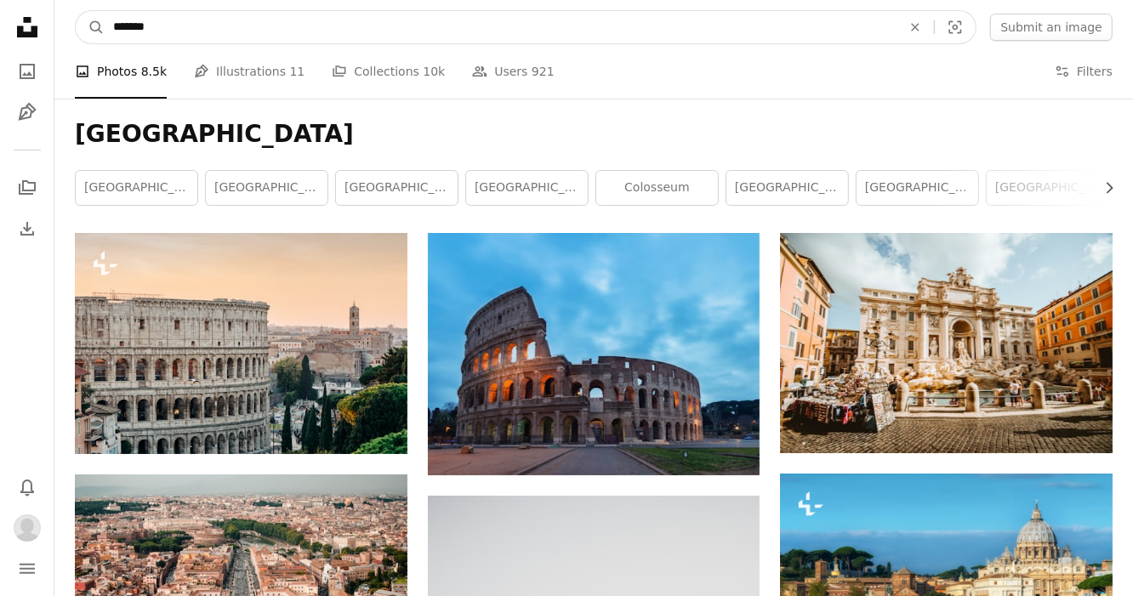
type input "********"
click button "A magnifying glass" at bounding box center [90, 27] width 29 height 32
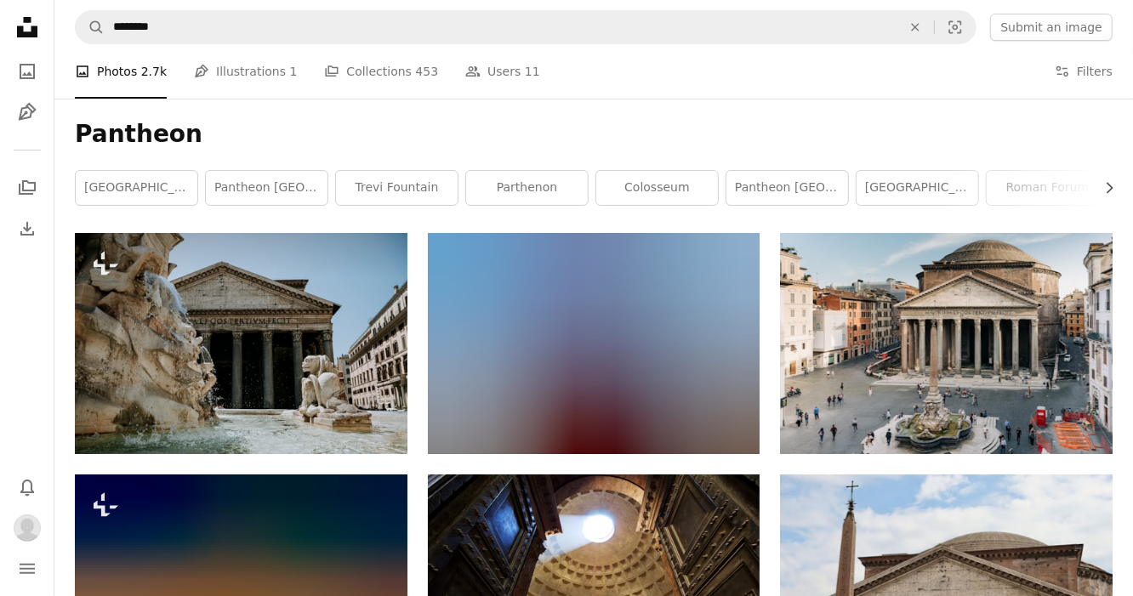
scroll to position [935, 0]
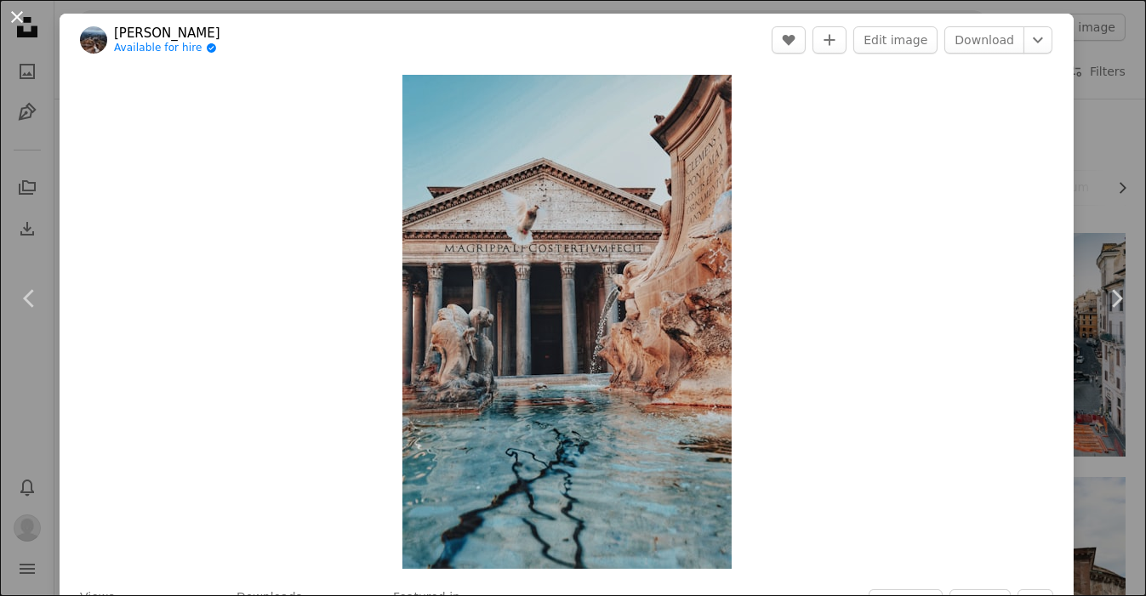
click at [21, 16] on button "An X shape" at bounding box center [17, 17] width 20 height 20
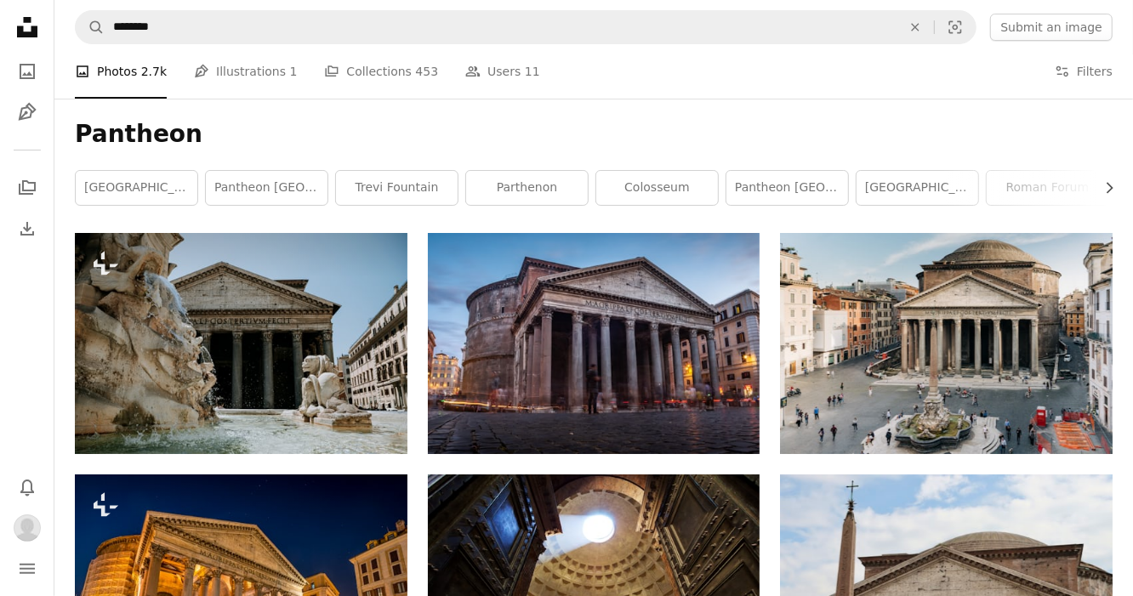
scroll to position [5358, 0]
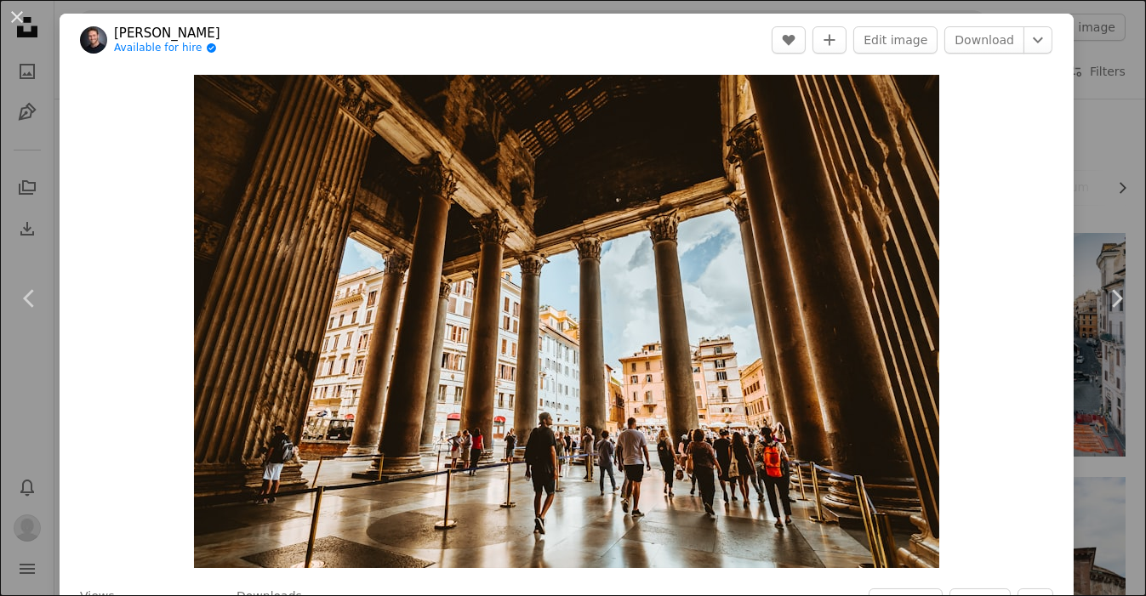
drag, startPoint x: 12, startPoint y: 11, endPoint x: 68, endPoint y: 60, distance: 74.2
click at [14, 12] on button "An X shape" at bounding box center [17, 17] width 20 height 20
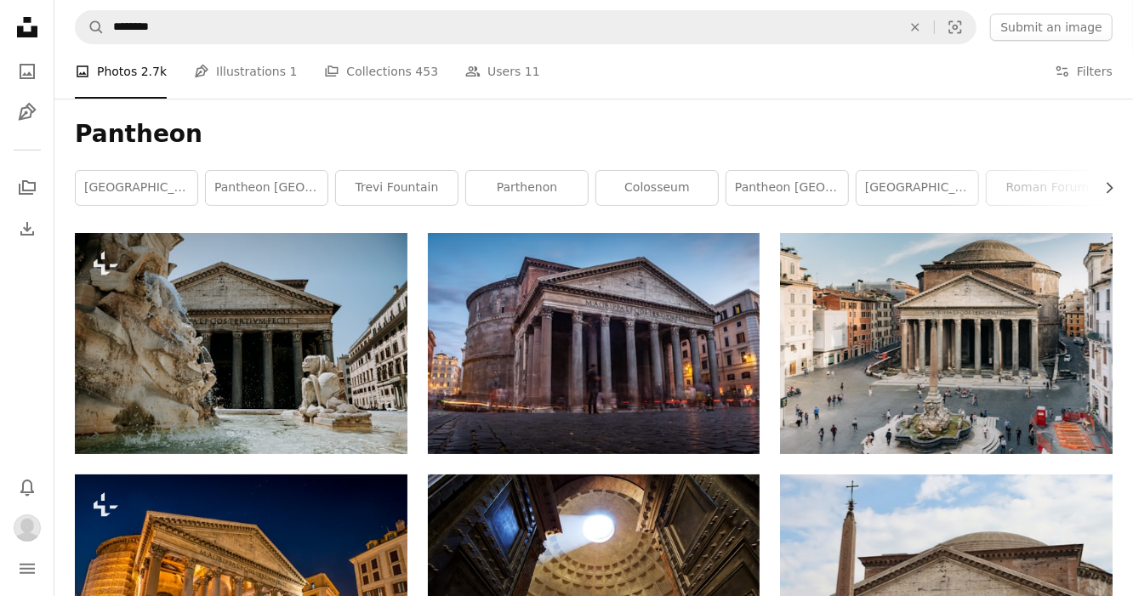
scroll to position [12671, 0]
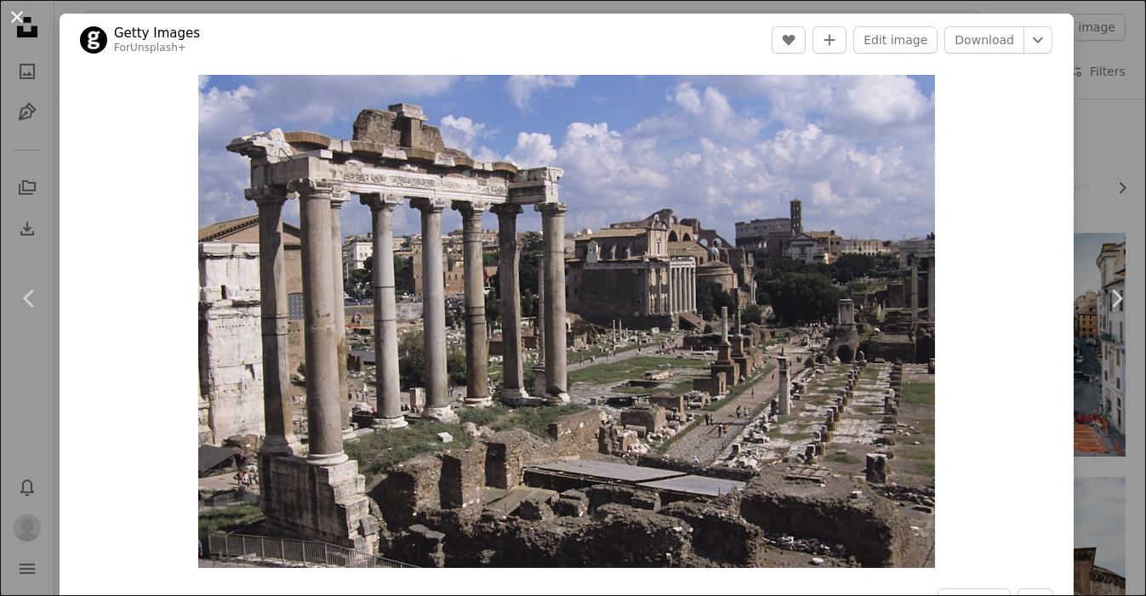
click at [17, 15] on button "An X shape" at bounding box center [17, 17] width 20 height 20
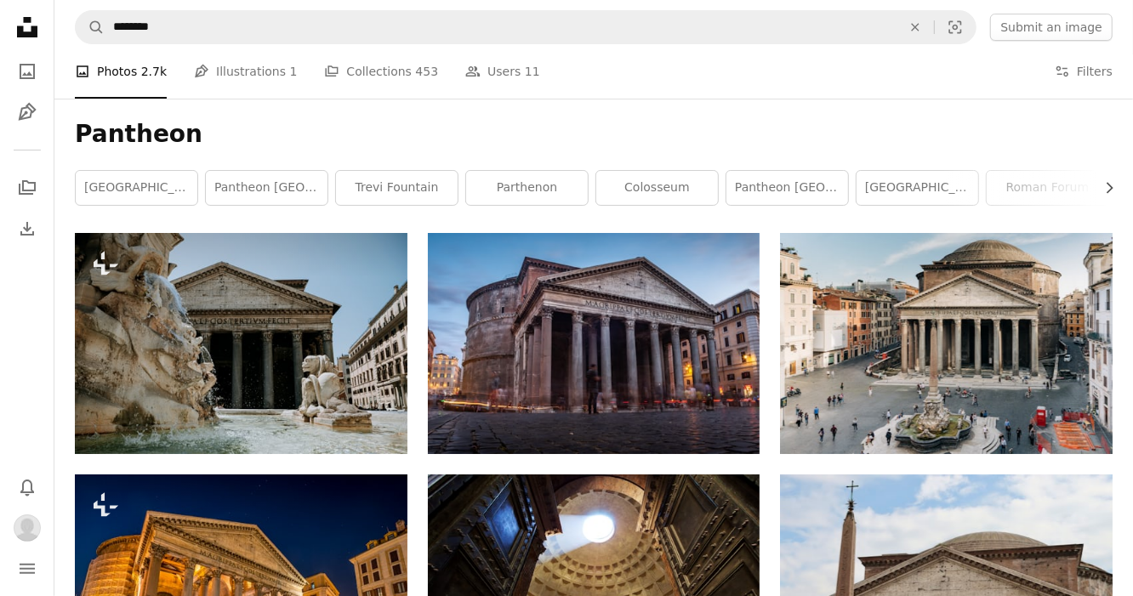
scroll to position [18794, 0]
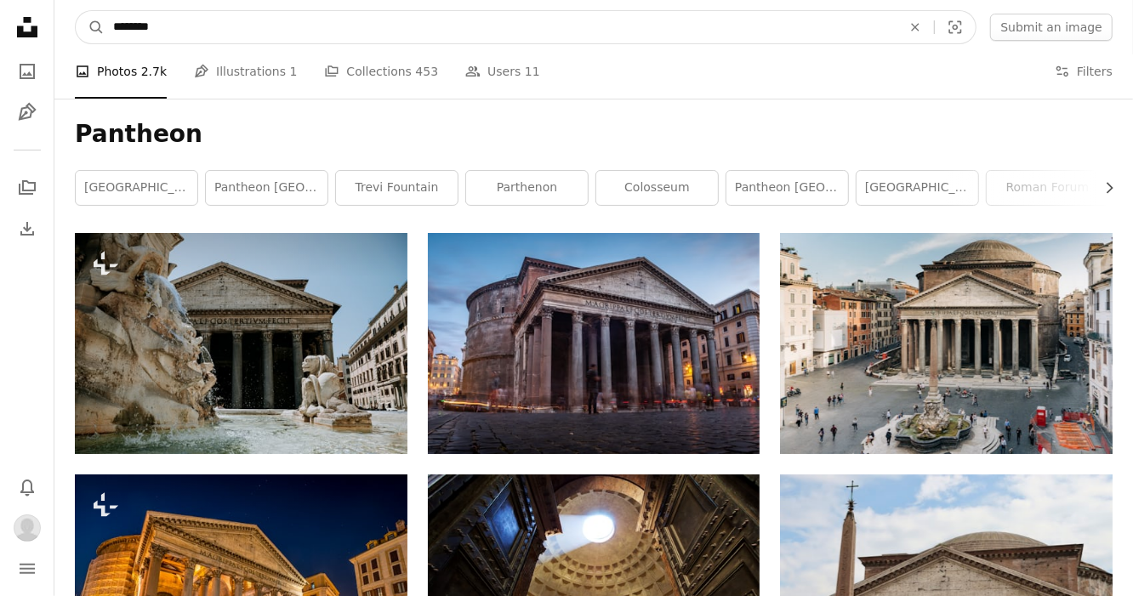
click at [206, 37] on input "********" at bounding box center [501, 27] width 792 height 32
type input "**********"
click button "A magnifying glass" at bounding box center [90, 27] width 29 height 32
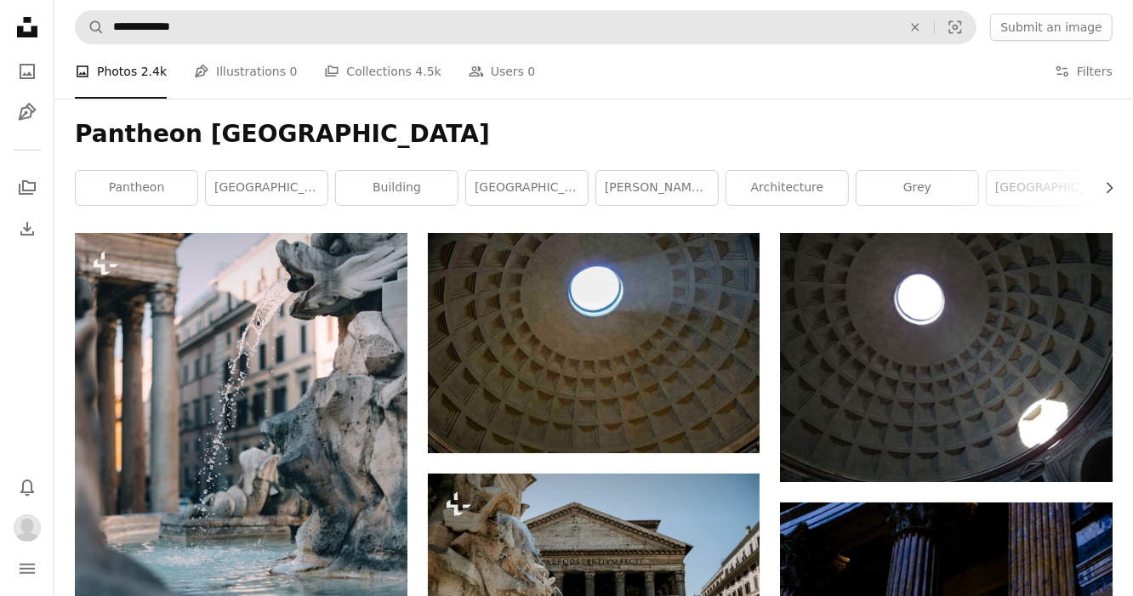
scroll to position [9780, 0]
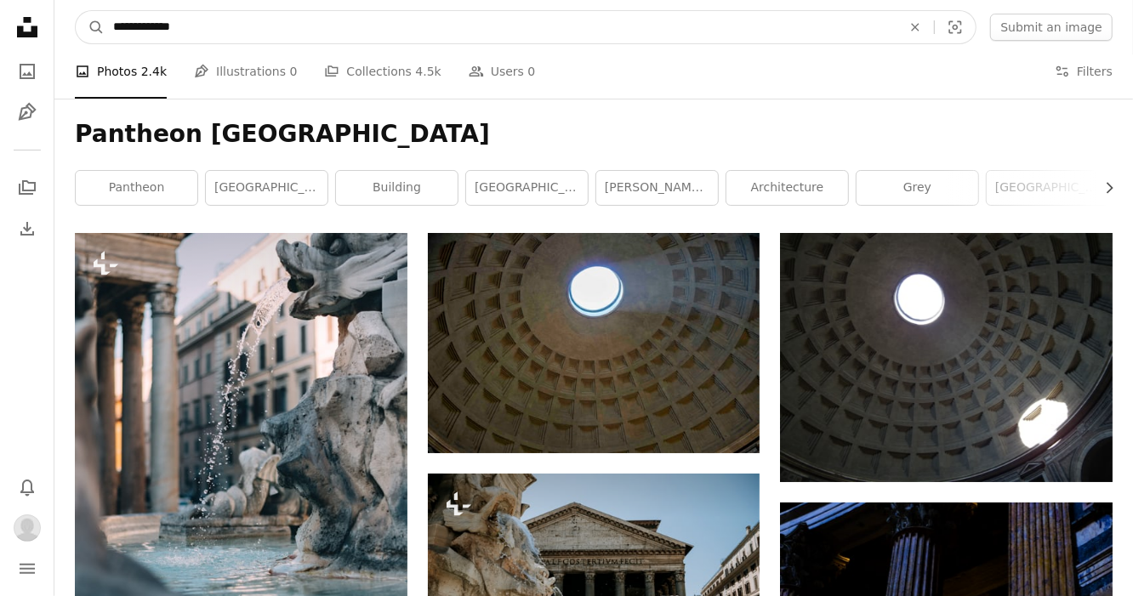
drag, startPoint x: 209, startPoint y: 31, endPoint x: 58, endPoint y: 26, distance: 151.5
click at [57, 26] on nav "**********" at bounding box center [593, 27] width 1078 height 54
drag, startPoint x: 134, startPoint y: 28, endPoint x: 43, endPoint y: 26, distance: 91.0
type input "**********"
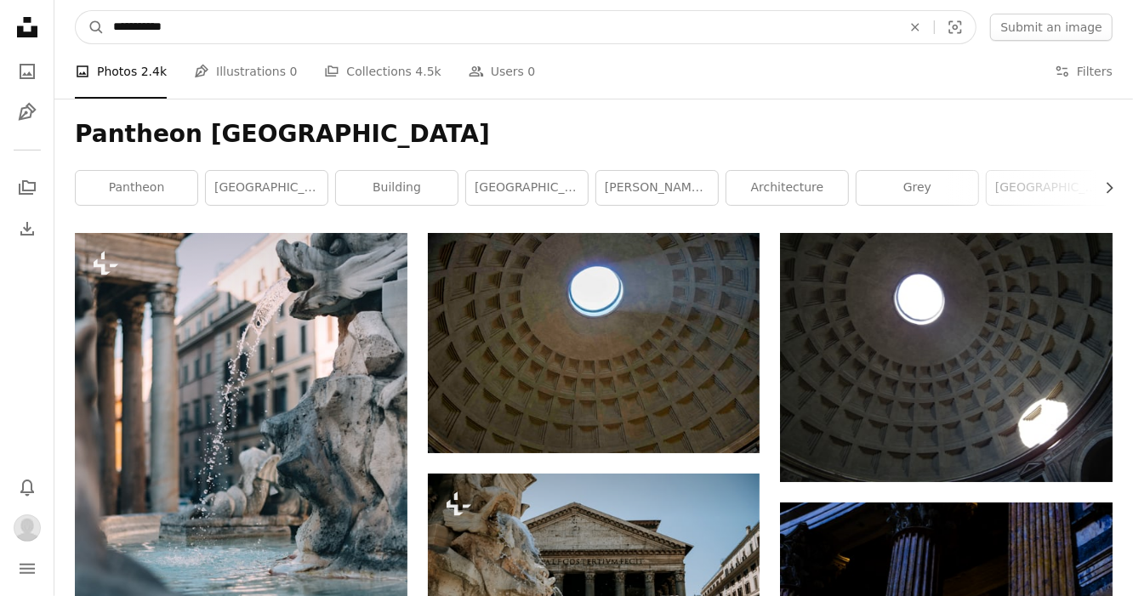
click button "A magnifying glass" at bounding box center [90, 27] width 29 height 32
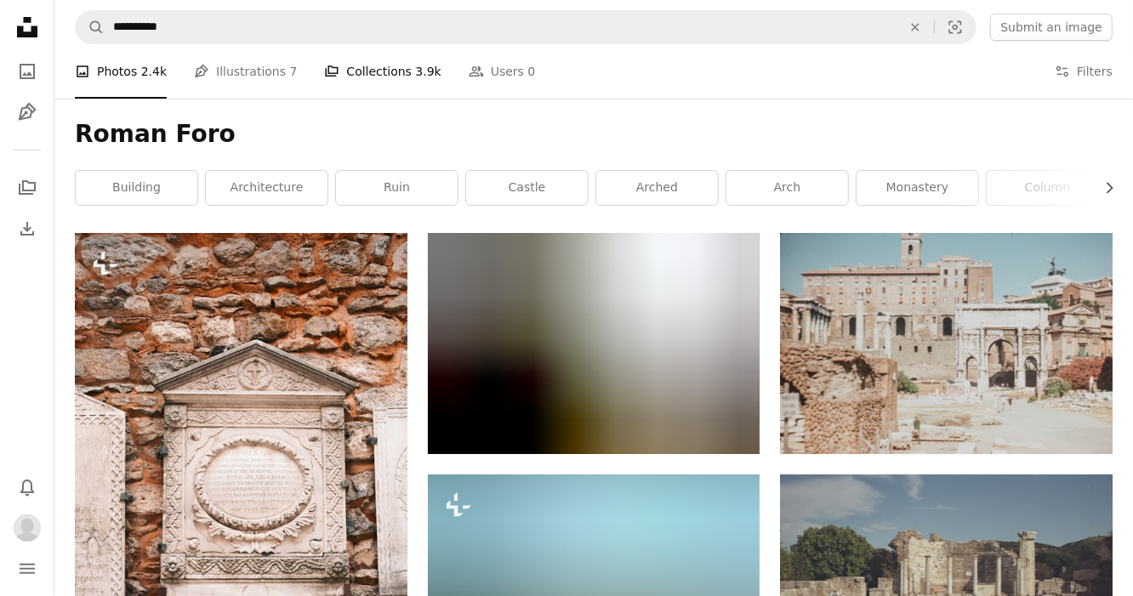
scroll to position [10205, 0]
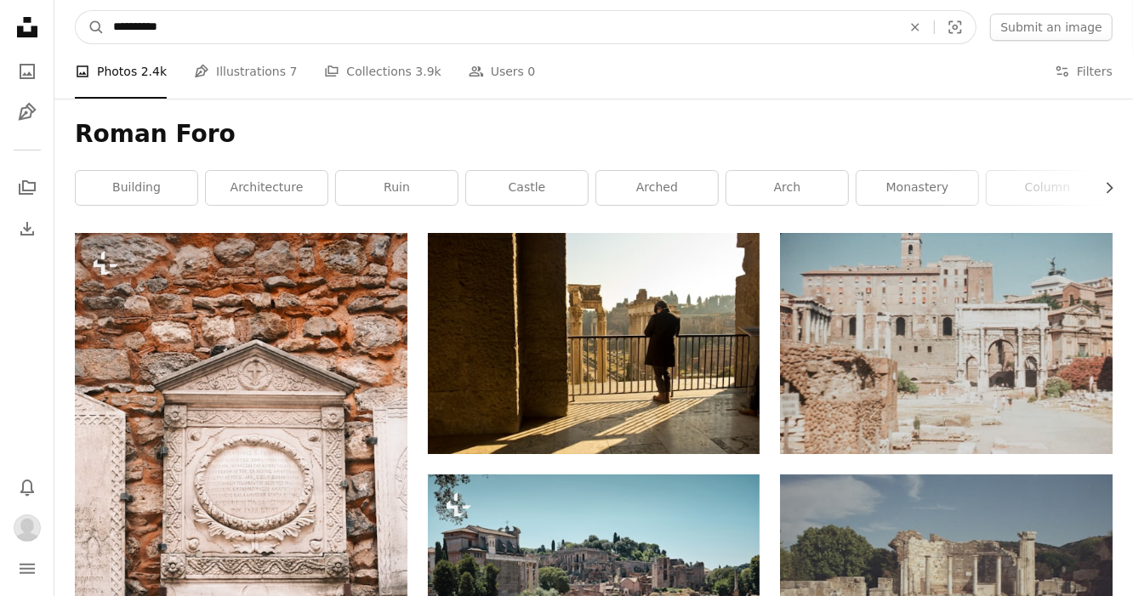
click at [190, 26] on input "**********" at bounding box center [501, 27] width 792 height 32
type input "**********"
click button "A magnifying glass" at bounding box center [90, 27] width 29 height 32
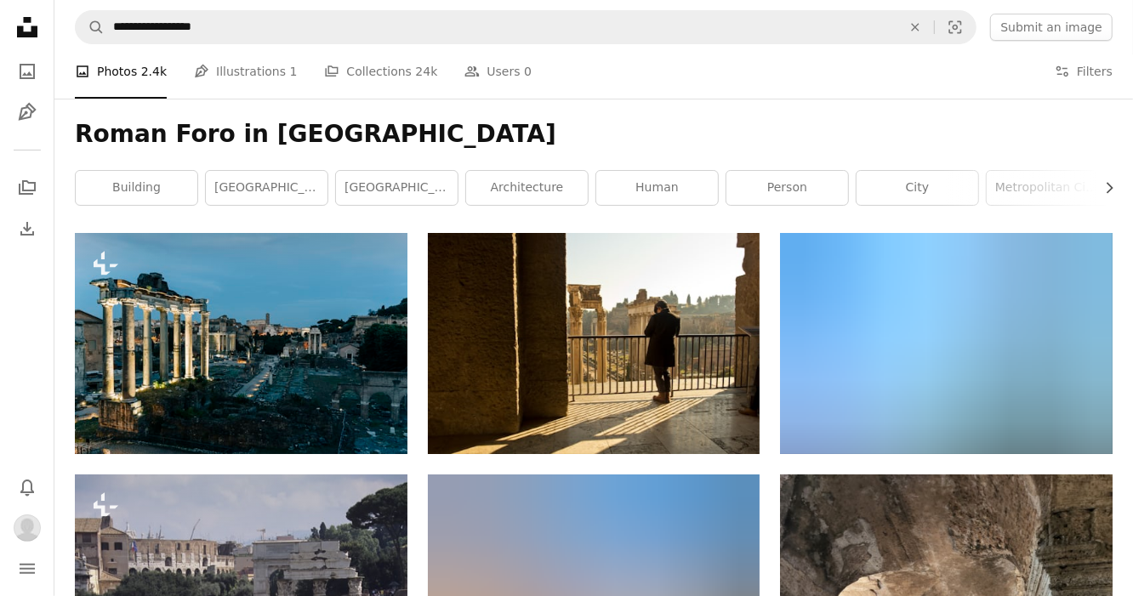
scroll to position [1361, 0]
